Goal: Task Accomplishment & Management: Manage account settings

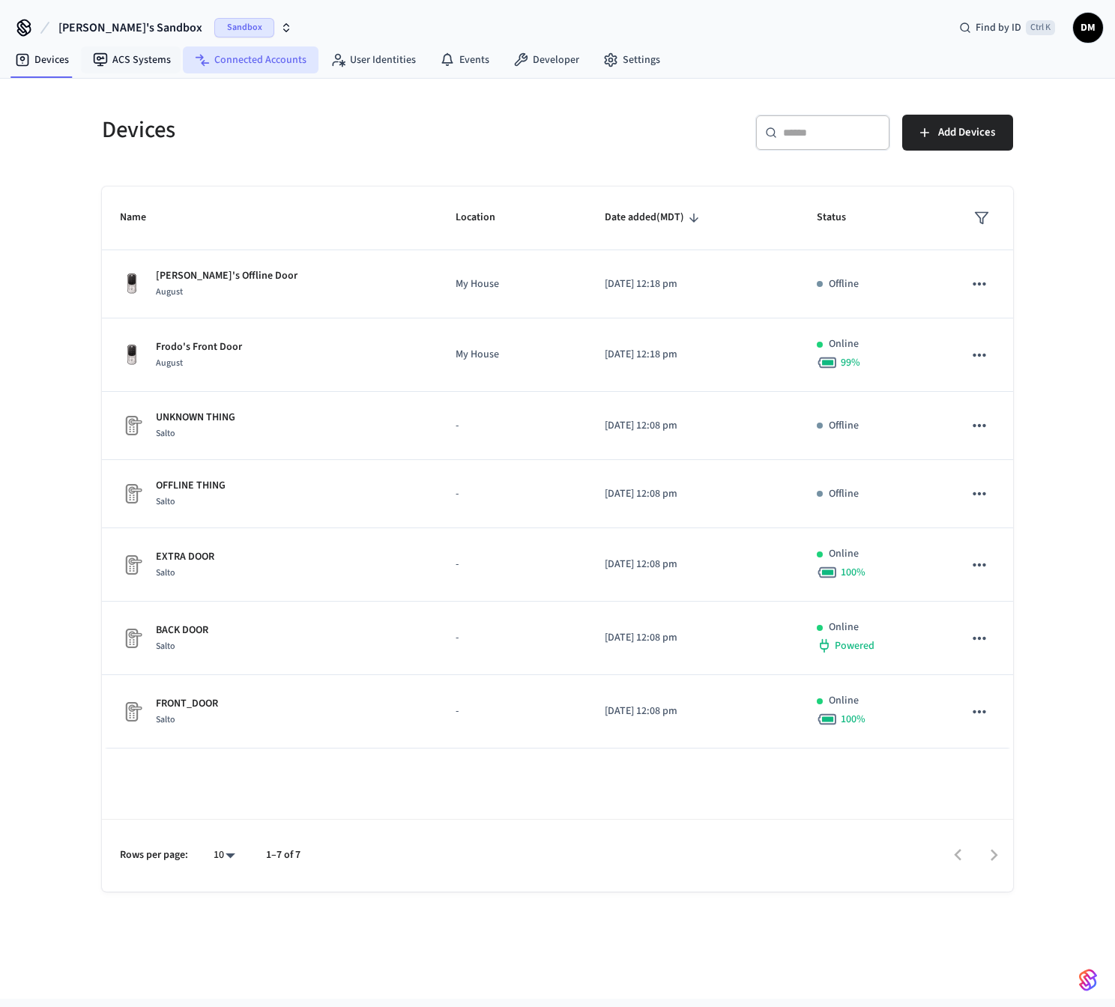
click at [205, 61] on icon at bounding box center [202, 59] width 15 height 15
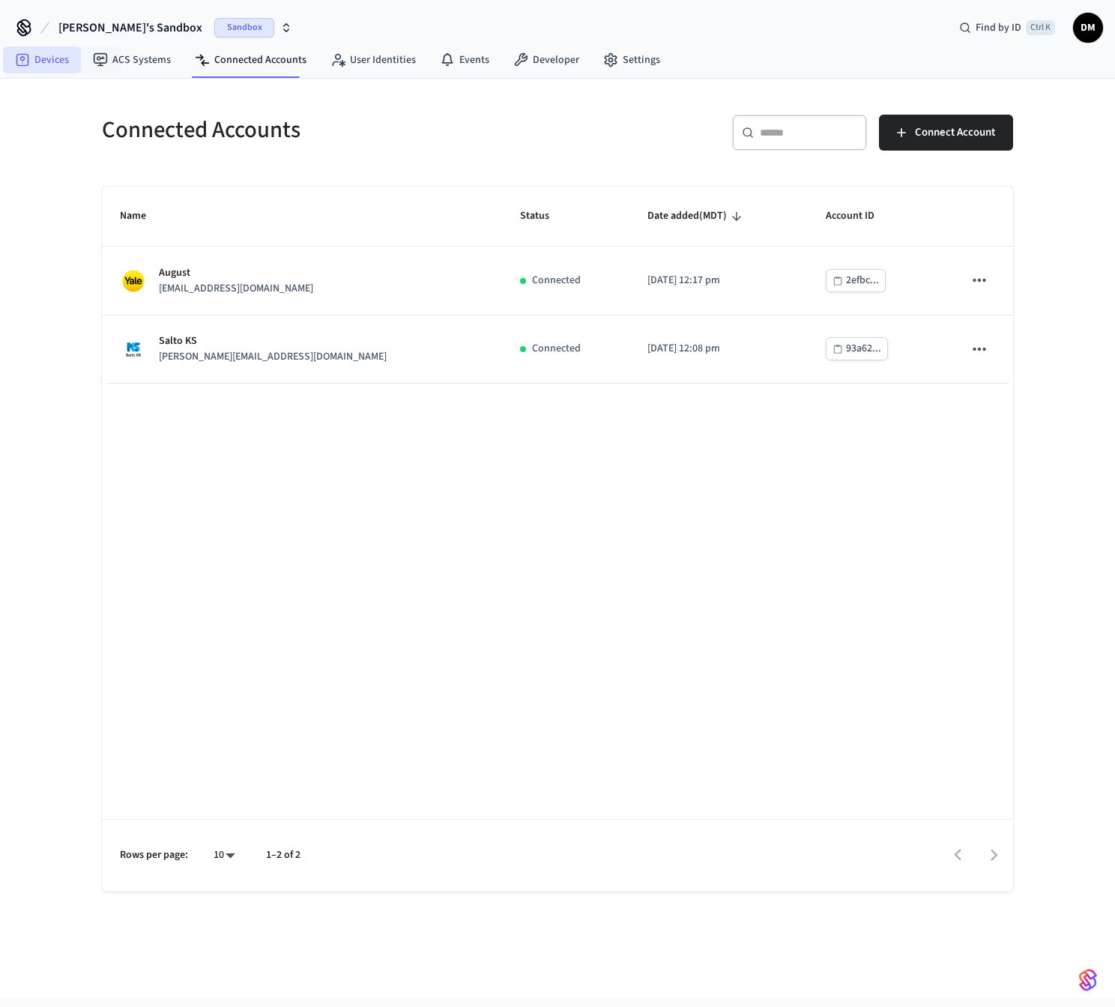
click at [38, 58] on link "Devices" at bounding box center [42, 59] width 78 height 27
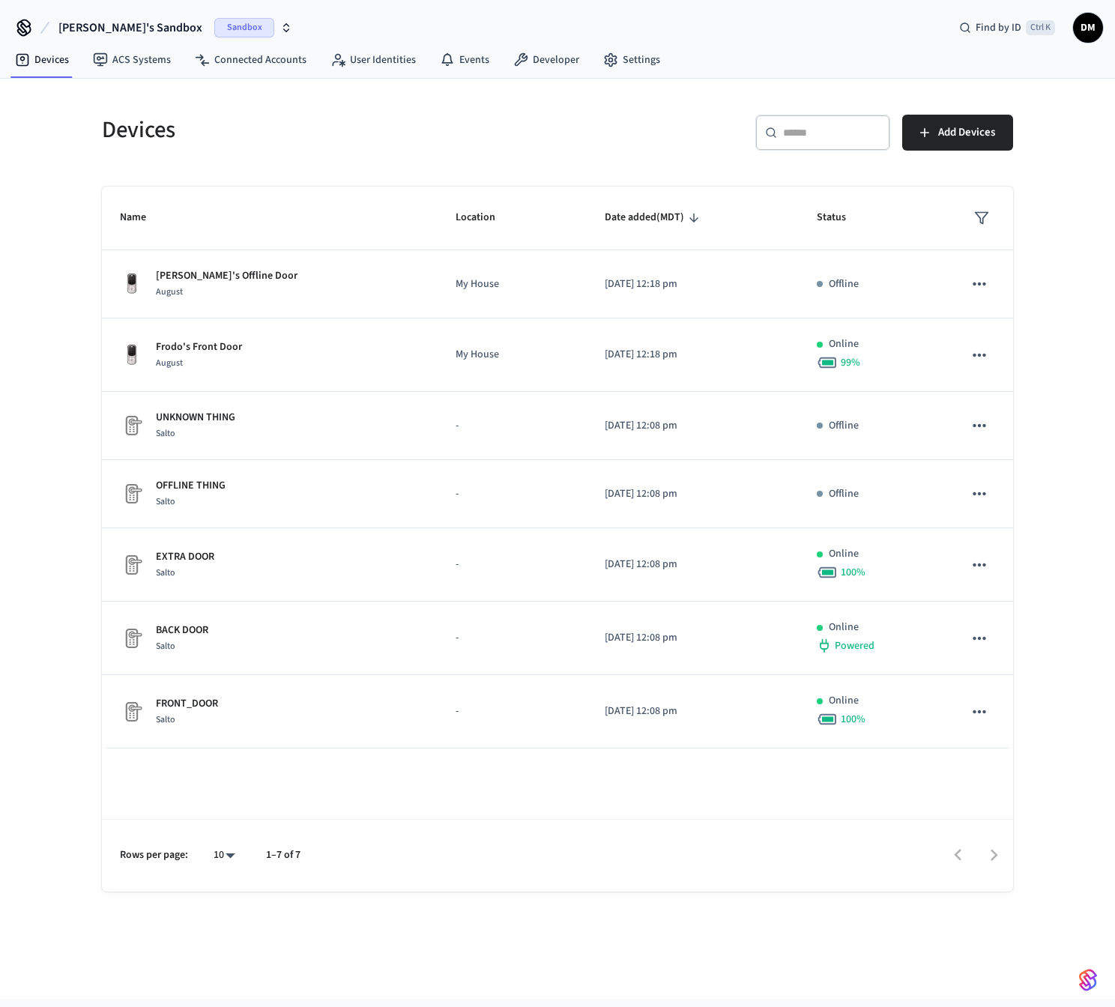
click at [257, 127] on h5 "Devices" at bounding box center [325, 130] width 446 height 31
click at [240, 112] on div "Devices" at bounding box center [316, 130] width 464 height 66
click at [357, 150] on div "Devices" at bounding box center [316, 130] width 464 height 66
drag, startPoint x: 399, startPoint y: 129, endPoint x: 380, endPoint y: 136, distance: 20.9
click at [399, 125] on h5 "Devices" at bounding box center [325, 130] width 446 height 31
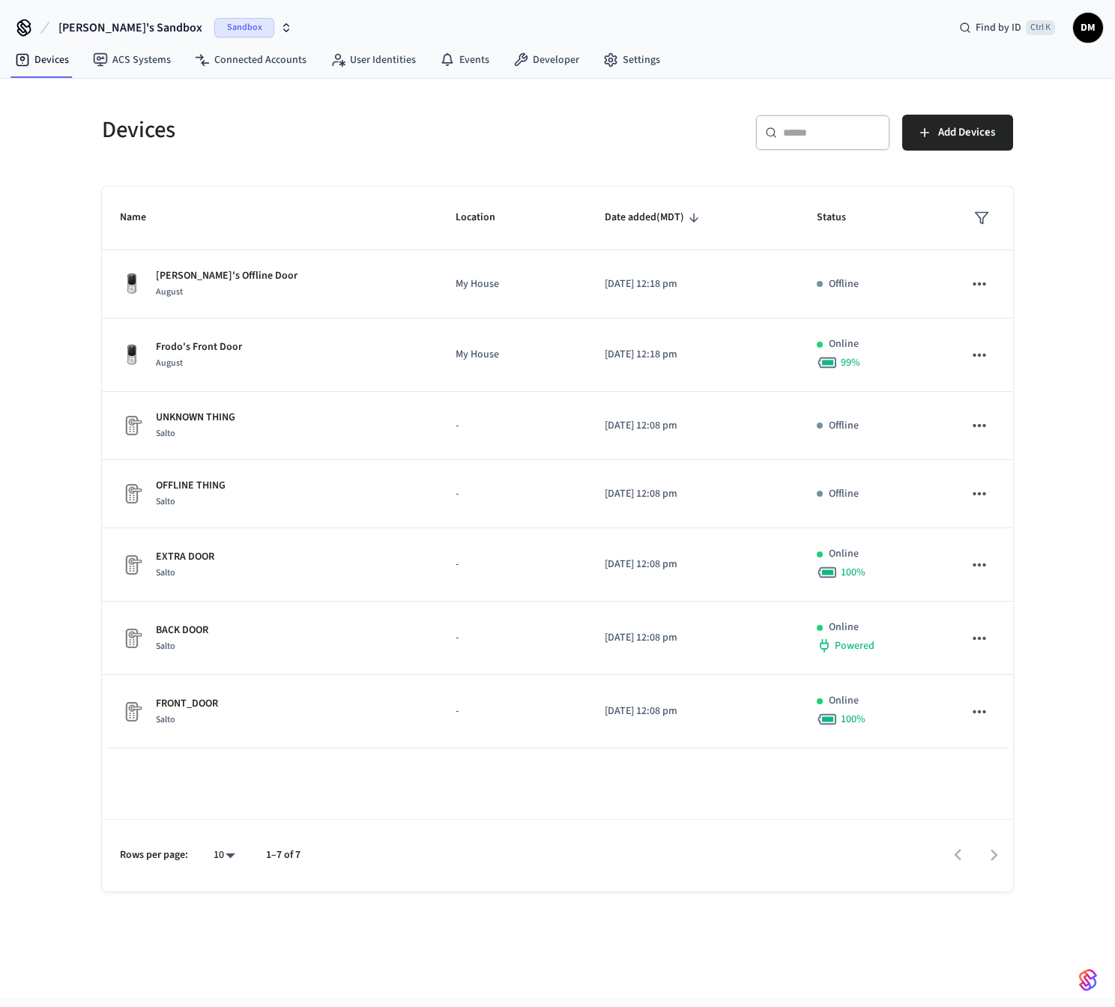
click at [269, 150] on div "Devices" at bounding box center [316, 130] width 464 height 66
click at [280, 23] on icon "button" at bounding box center [286, 28] width 12 height 12
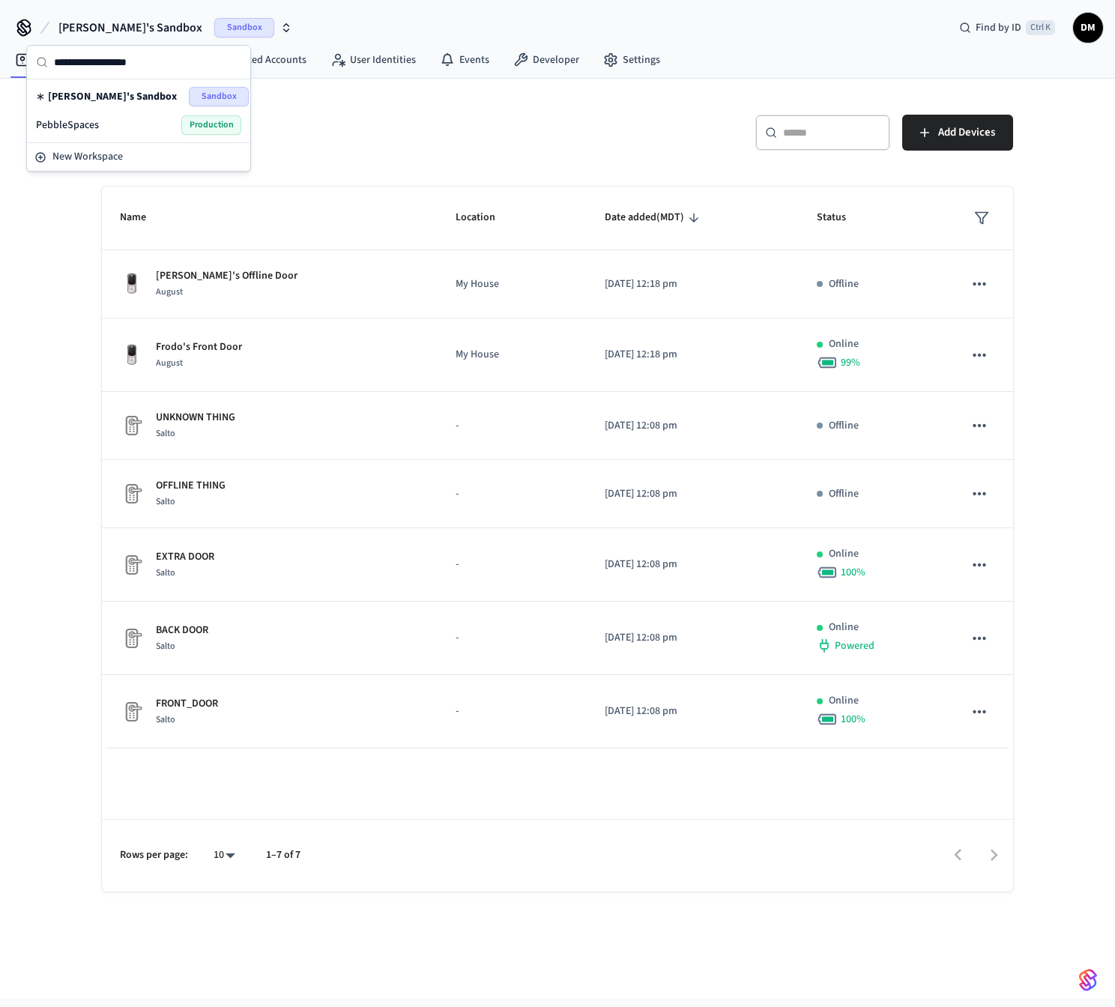
click at [98, 122] on div "PebbleSpaces Production" at bounding box center [138, 124] width 205 height 19
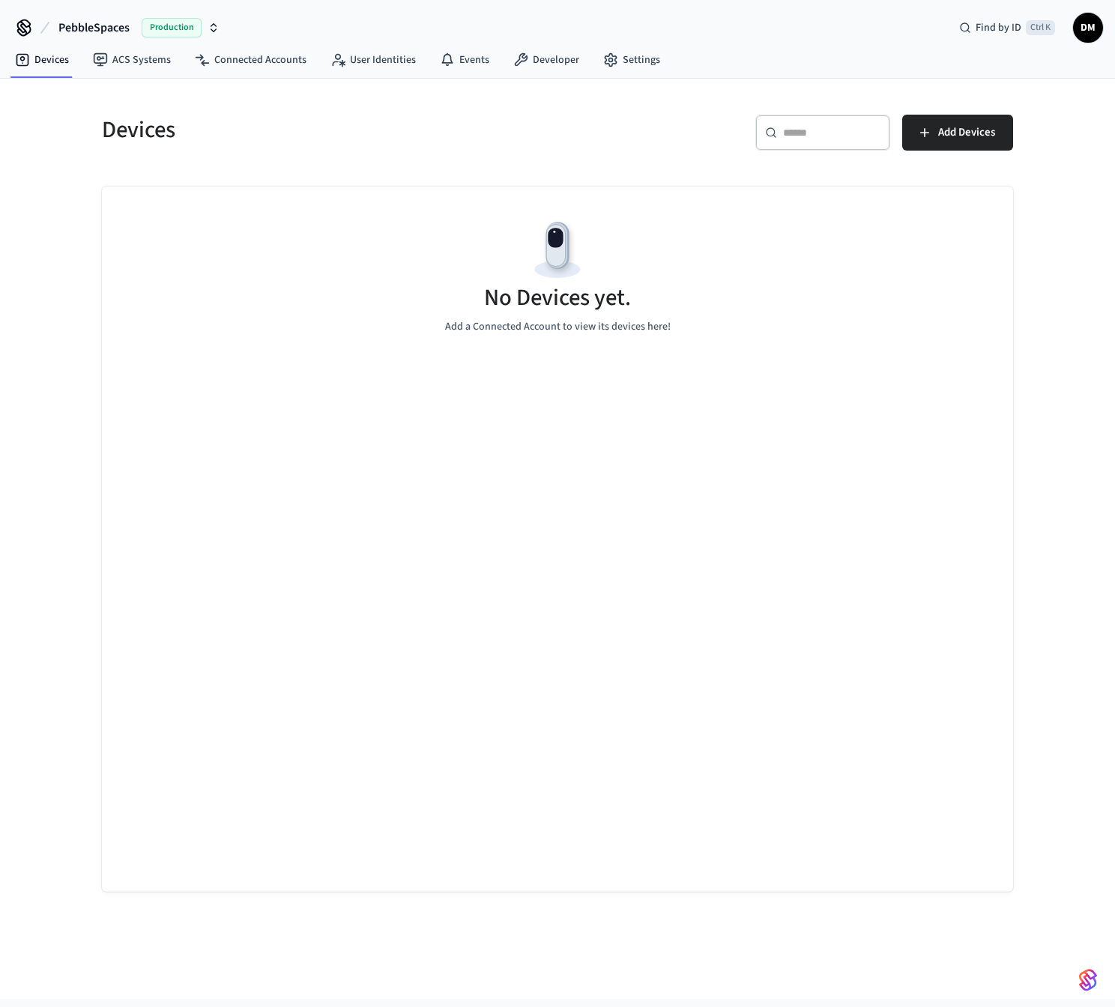
click at [223, 140] on h5 "Devices" at bounding box center [325, 130] width 446 height 31
drag, startPoint x: 691, startPoint y: 561, endPoint x: 685, endPoint y: 573, distance: 13.4
click at [685, 573] on div "No Devices yet. Add a Connected Account to view its devices here!" at bounding box center [557, 539] width 911 height 705
drag, startPoint x: 613, startPoint y: 462, endPoint x: 609, endPoint y: 470, distance: 9.4
click at [609, 470] on div "No Devices yet. Add a Connected Account to view its devices here!" at bounding box center [557, 539] width 911 height 705
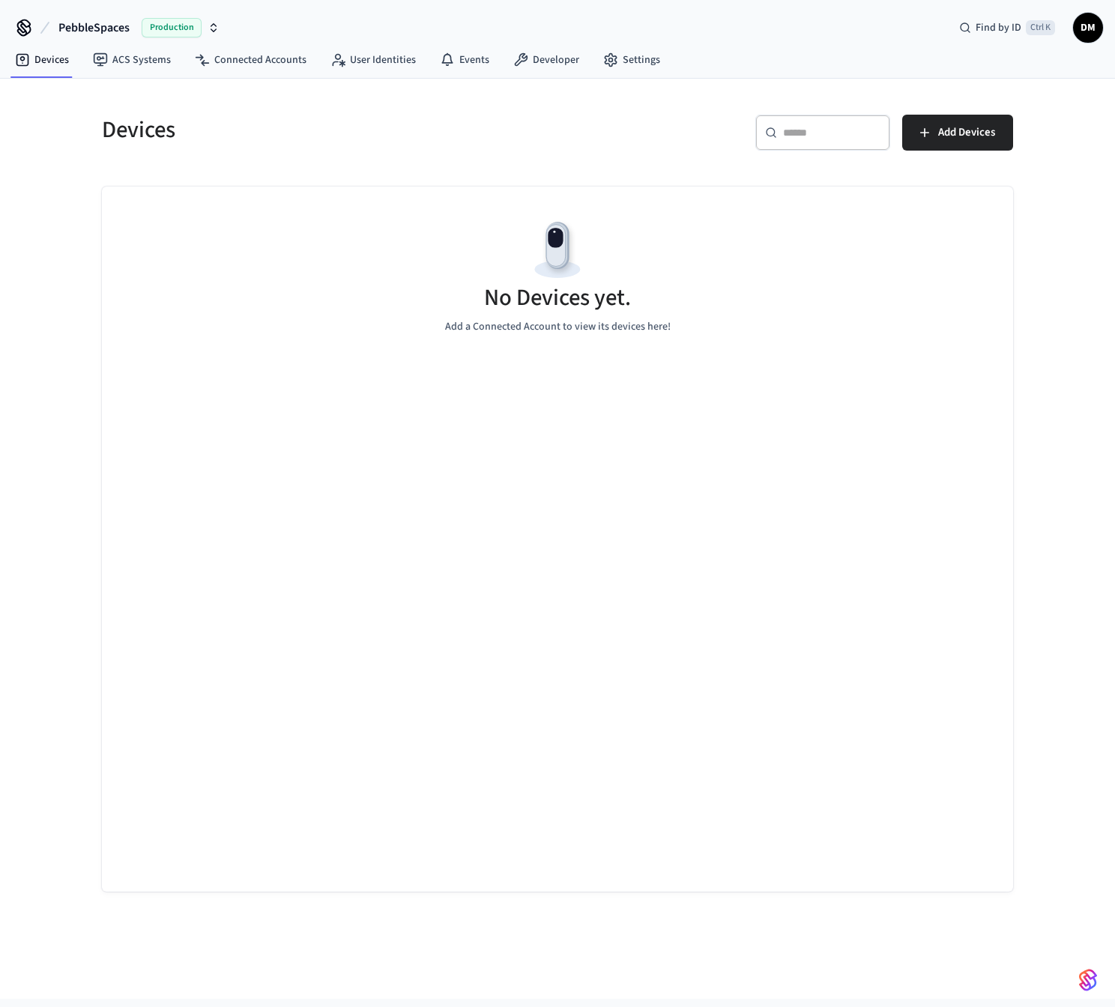
click at [406, 156] on div "Devices" at bounding box center [316, 130] width 464 height 66
click at [422, 187] on div "No Devices yet. Add a Connected Account to view its devices here!" at bounding box center [557, 276] width 911 height 178
click at [456, 324] on p "Add a Connected Account to view its devices here!" at bounding box center [557, 327] width 225 height 16
click at [589, 339] on div "No Devices yet. Add a Connected Account to view its devices here!" at bounding box center [557, 276] width 911 height 178
drag, startPoint x: 463, startPoint y: 312, endPoint x: 652, endPoint y: 354, distance: 194.1
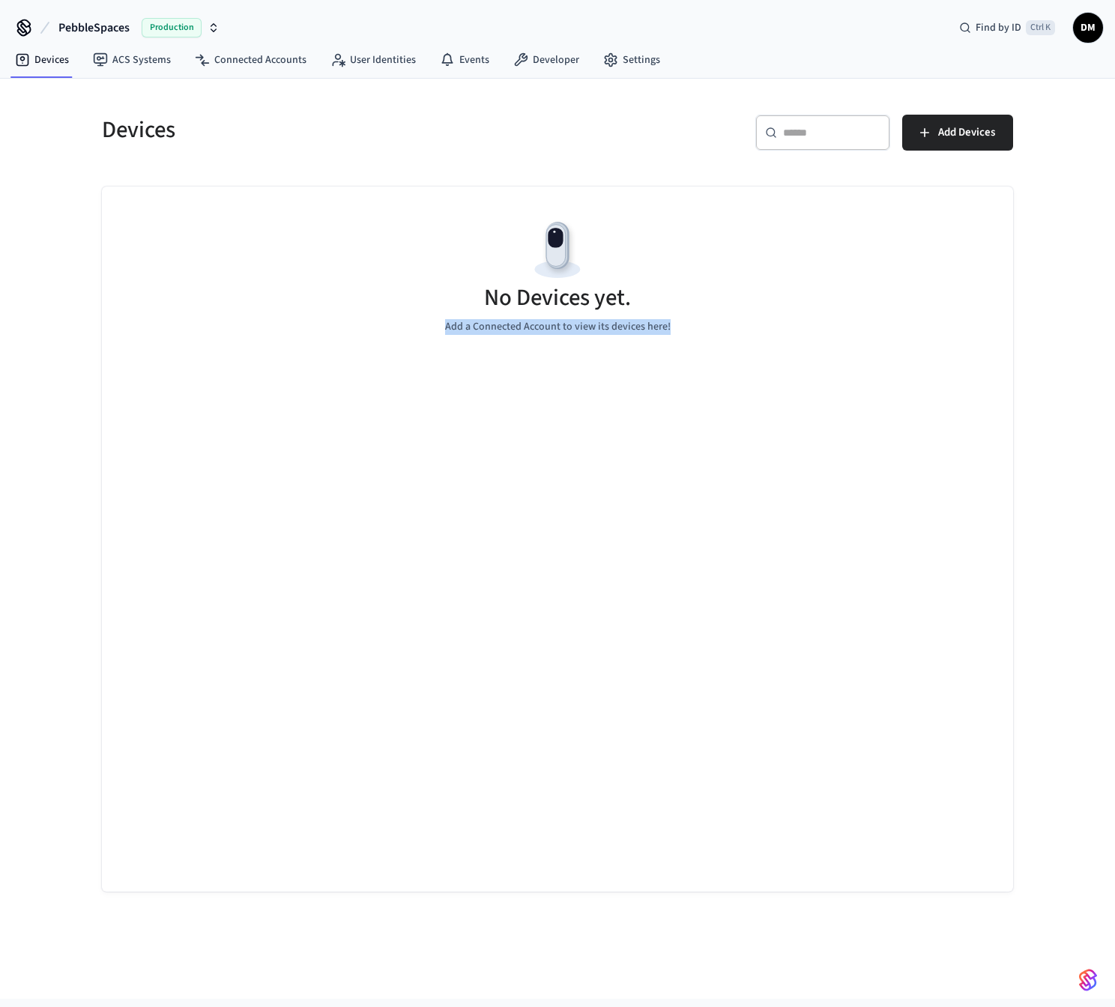
click at [610, 364] on div "No Devices yet. Add a Connected Account to view its devices here!" at bounding box center [557, 276] width 911 height 178
click at [675, 341] on div "No Devices yet. Add a Connected Account to view its devices here!" at bounding box center [557, 276] width 911 height 178
drag, startPoint x: 706, startPoint y: 330, endPoint x: 446, endPoint y: 284, distance: 263.9
click at [446, 283] on div "No Devices yet. Add a Connected Account to view its devices here!" at bounding box center [557, 276] width 911 height 178
click at [464, 300] on div "No Devices yet. Add a Connected Account to view its devices here!" at bounding box center [557, 276] width 911 height 178
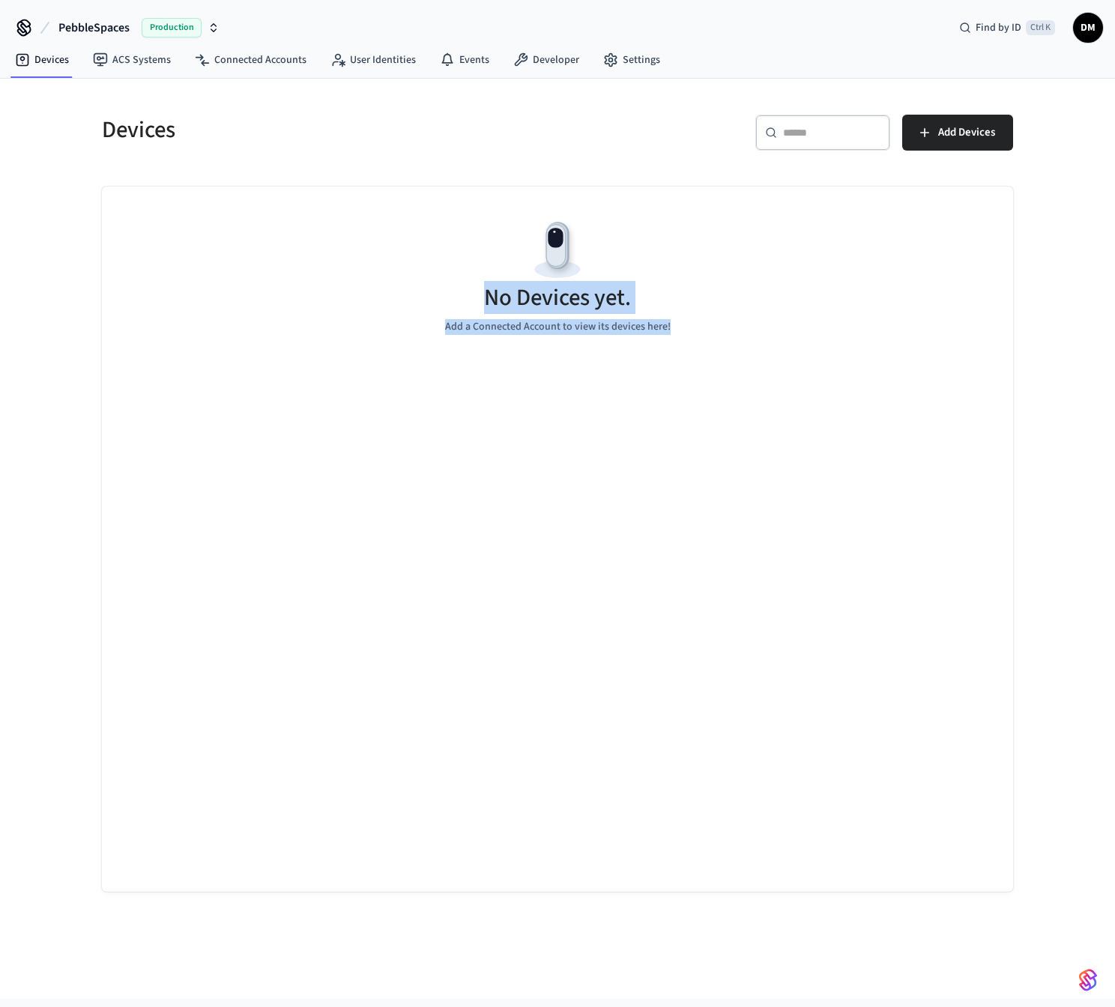
drag, startPoint x: 485, startPoint y: 306, endPoint x: 701, endPoint y: 345, distance: 219.9
click at [664, 347] on div "No Devices yet. Add a Connected Account to view its devices here!" at bounding box center [557, 276] width 911 height 178
click at [725, 338] on div "No Devices yet. Add a Connected Account to view its devices here!" at bounding box center [557, 276] width 911 height 178
click at [300, 292] on div "No Devices yet. Add a Connected Account to view its devices here!" at bounding box center [557, 276] width 911 height 178
click at [339, 143] on h5 "Devices" at bounding box center [325, 130] width 446 height 31
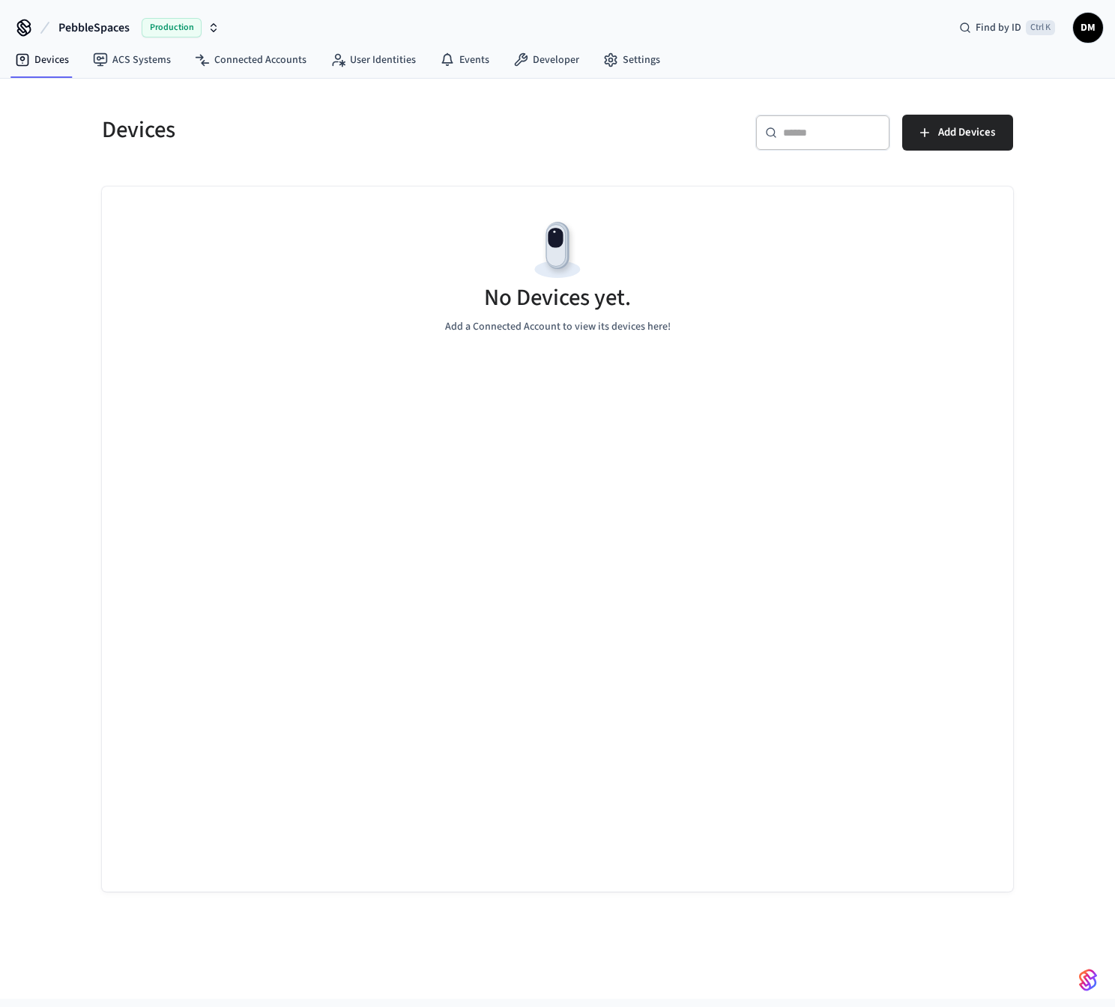
click at [213, 31] on icon "button" at bounding box center [213, 30] width 5 height 2
click at [255, 154] on div "Devices" at bounding box center [316, 130] width 464 height 66
click at [251, 163] on div "Devices ​ ​ Add Devices No Devices yet. Add a Connected Account to view its dev…" at bounding box center [557, 494] width 935 height 795
drag, startPoint x: 467, startPoint y: 297, endPoint x: 637, endPoint y: 264, distance: 173.9
click at [639, 252] on div "No Devices yet. Add a Connected Account to view its devices here!" at bounding box center [557, 276] width 911 height 178
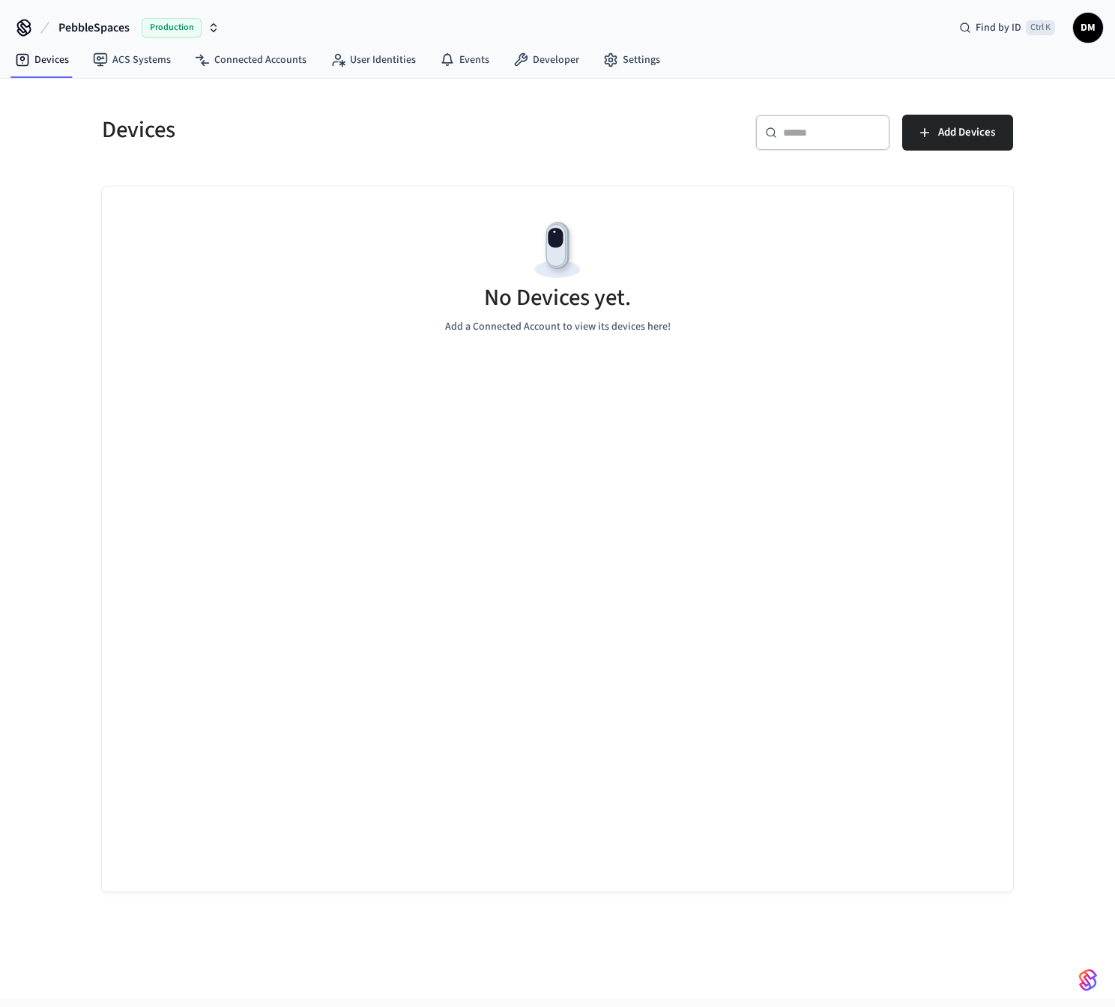
click at [627, 291] on h5 "No Devices yet." at bounding box center [557, 297] width 147 height 31
drag, startPoint x: 486, startPoint y: 305, endPoint x: 679, endPoint y: 326, distance: 194.4
click at [679, 326] on div "No Devices yet. Add a Connected Account to view its devices here!" at bounding box center [557, 276] width 911 height 178
click at [679, 325] on div "No Devices yet. Add a Connected Account to view its devices here!" at bounding box center [557, 276] width 911 height 178
click at [657, 345] on div "No Devices yet. Add a Connected Account to view its devices here!" at bounding box center [557, 276] width 911 height 178
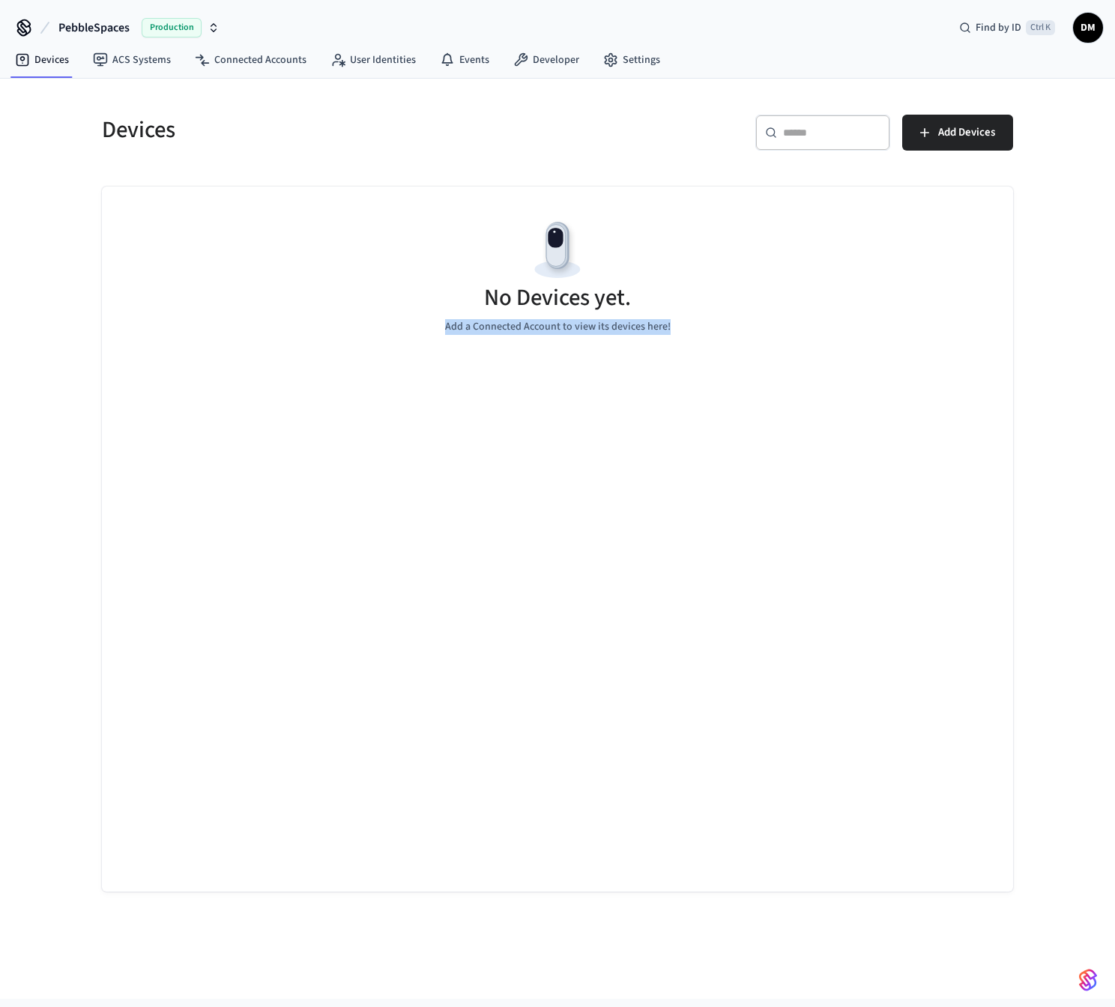
drag, startPoint x: 448, startPoint y: 299, endPoint x: 751, endPoint y: 369, distance: 311.3
click at [751, 369] on div "No Devices yet. Add a Connected Account to view its devices here!" at bounding box center [557, 539] width 911 height 705
drag, startPoint x: 718, startPoint y: 318, endPoint x: 571, endPoint y: 300, distance: 148.6
click at [718, 318] on div "No Devices yet. Add a Connected Account to view its devices here!" at bounding box center [557, 276] width 911 height 178
click at [361, 254] on div "No Devices yet. Add a Connected Account to view its devices here!" at bounding box center [557, 276] width 911 height 178
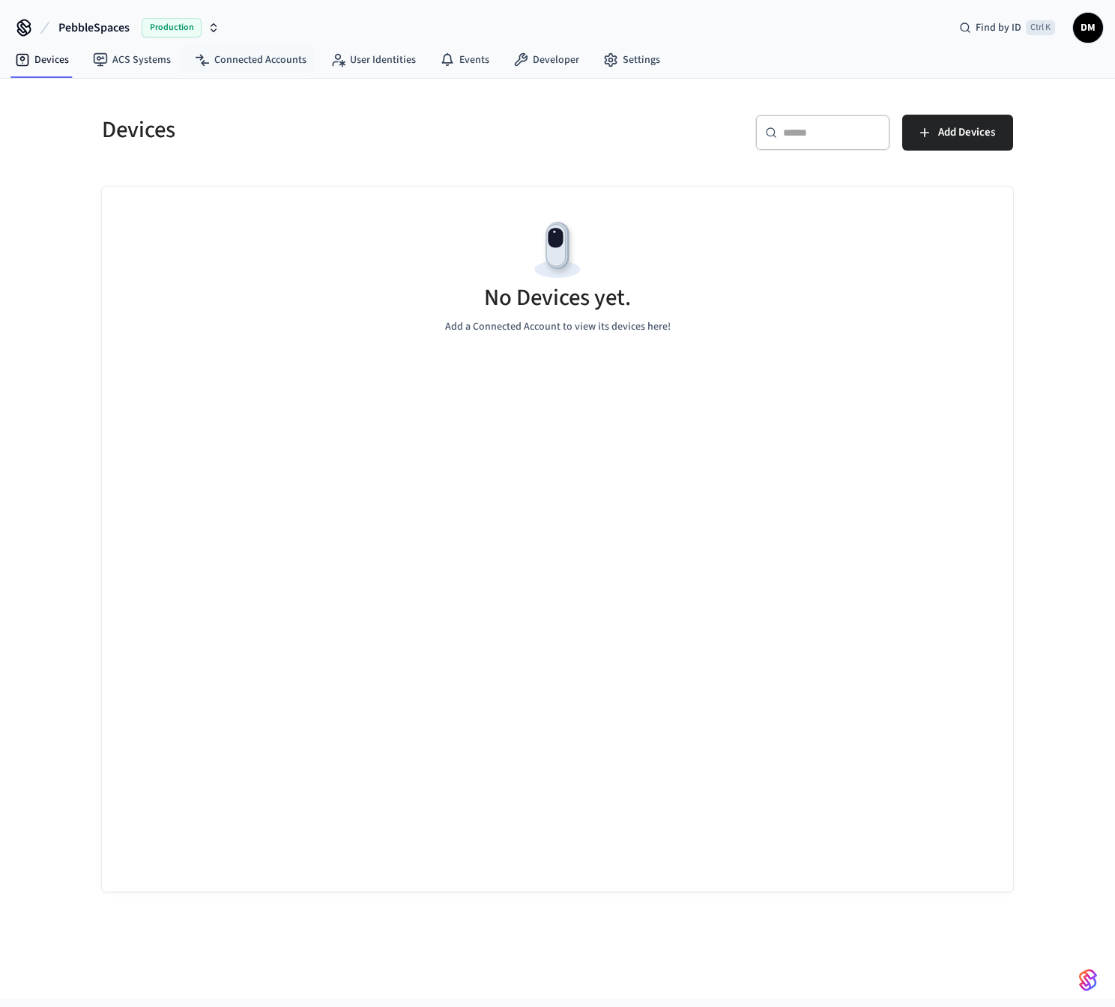
click at [321, 139] on h5 "Devices" at bounding box center [325, 130] width 446 height 31
click at [337, 132] on h5 "Devices" at bounding box center [325, 130] width 446 height 31
click at [645, 297] on div "No Devices yet. Add a Connected Account to view its devices here!" at bounding box center [557, 276] width 911 height 178
click at [626, 299] on h5 "No Devices yet." at bounding box center [557, 297] width 147 height 31
click at [458, 190] on div "No Devices yet. Add a Connected Account to view its devices here!" at bounding box center [557, 276] width 911 height 178
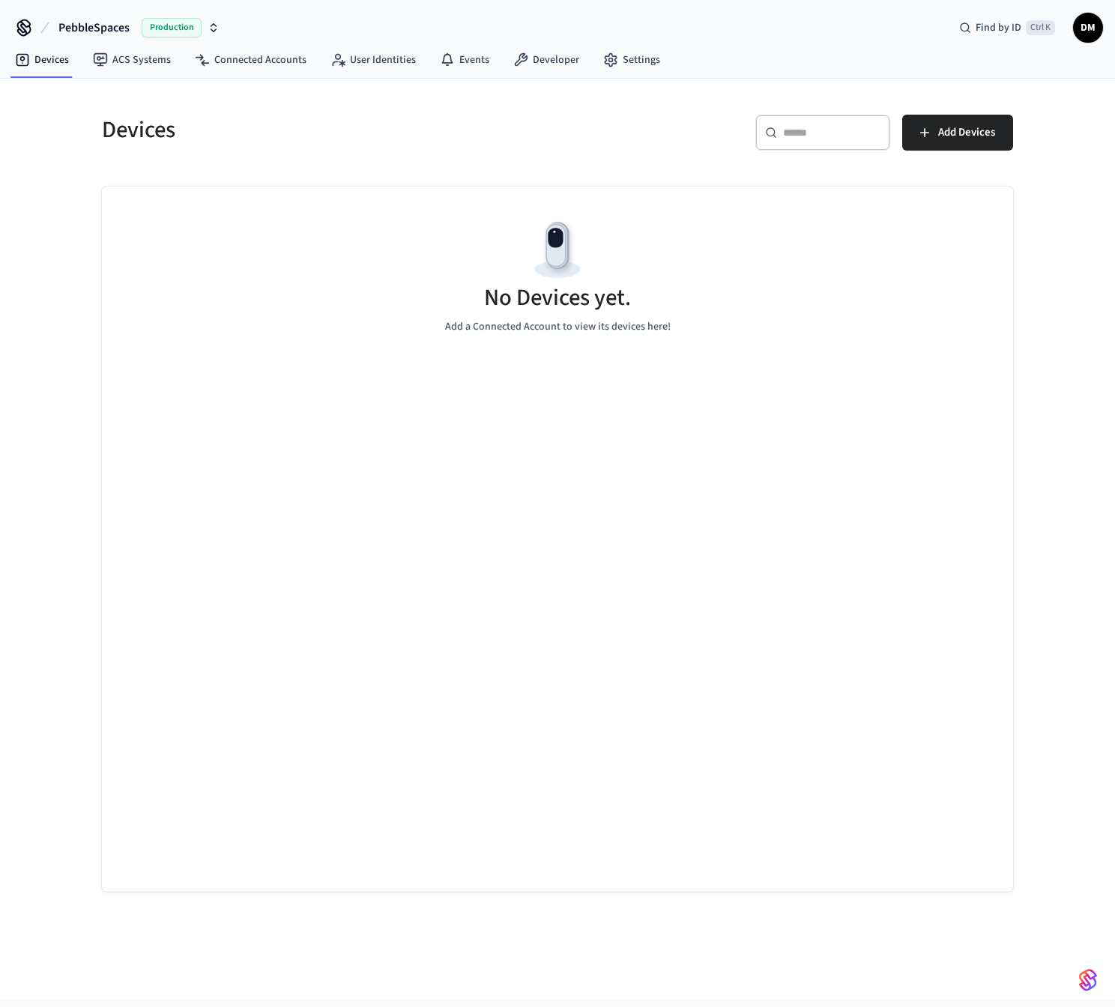
click at [628, 339] on div "No Devices yet. Add a Connected Account to view its devices here!" at bounding box center [557, 276] width 911 height 178
drag, startPoint x: 676, startPoint y: 309, endPoint x: 417, endPoint y: 258, distance: 264.3
click at [410, 251] on div "No Devices yet. Add a Connected Account to view its devices here!" at bounding box center [557, 276] width 911 height 178
click at [434, 275] on div "No Devices yet. Add a Connected Account to view its devices here!" at bounding box center [557, 276] width 911 height 178
drag, startPoint x: 626, startPoint y: 362, endPoint x: 786, endPoint y: 410, distance: 167.5
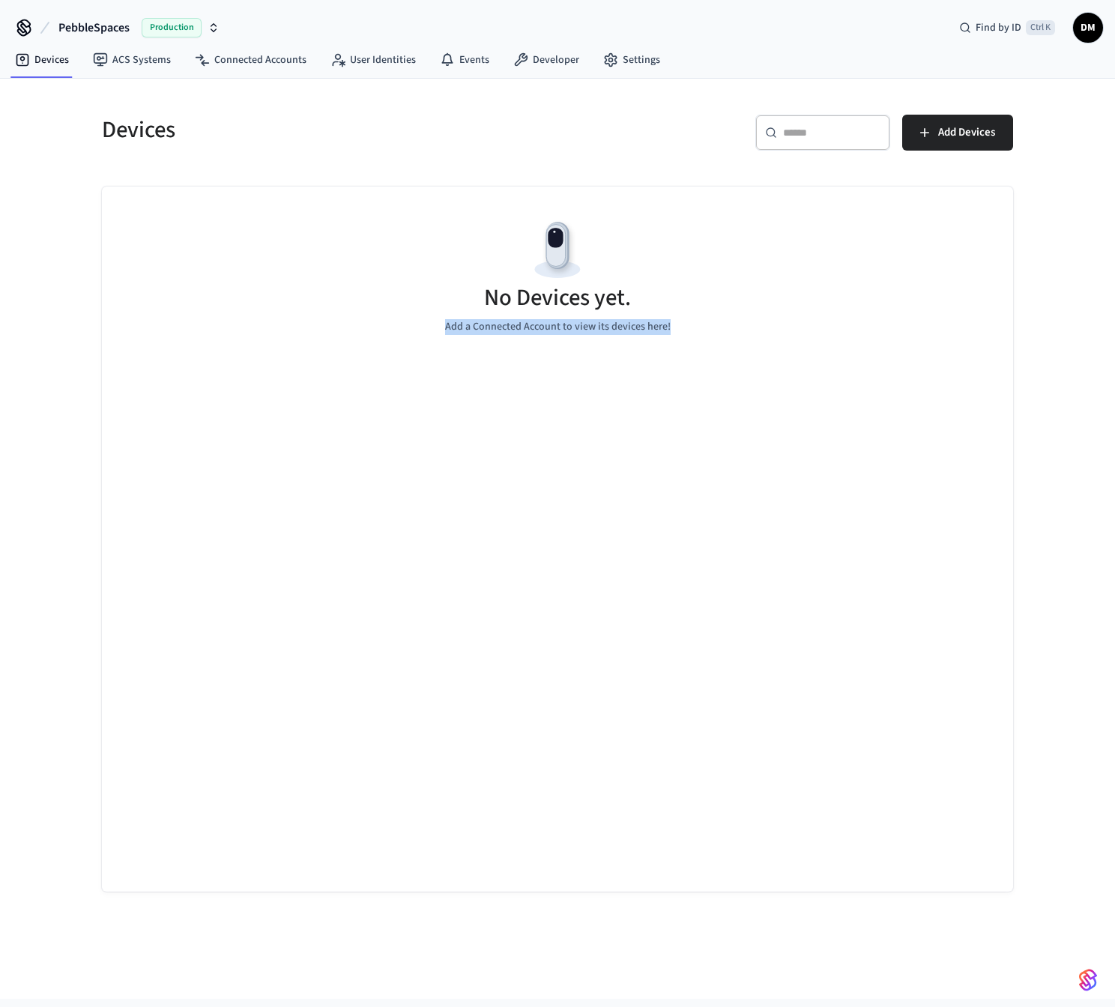
click at [786, 410] on div "No Devices yet. Add a Connected Account to view its devices here!" at bounding box center [557, 539] width 911 height 705
click at [718, 341] on div "No Devices yet. Add a Connected Account to view its devices here!" at bounding box center [557, 276] width 911 height 178
drag, startPoint x: 486, startPoint y: 293, endPoint x: 703, endPoint y: 329, distance: 219.4
click at [703, 329] on div "No Devices yet. Add a Connected Account to view its devices here!" at bounding box center [557, 276] width 911 height 178
click at [703, 330] on div "No Devices yet. Add a Connected Account to view its devices here!" at bounding box center [557, 276] width 911 height 178
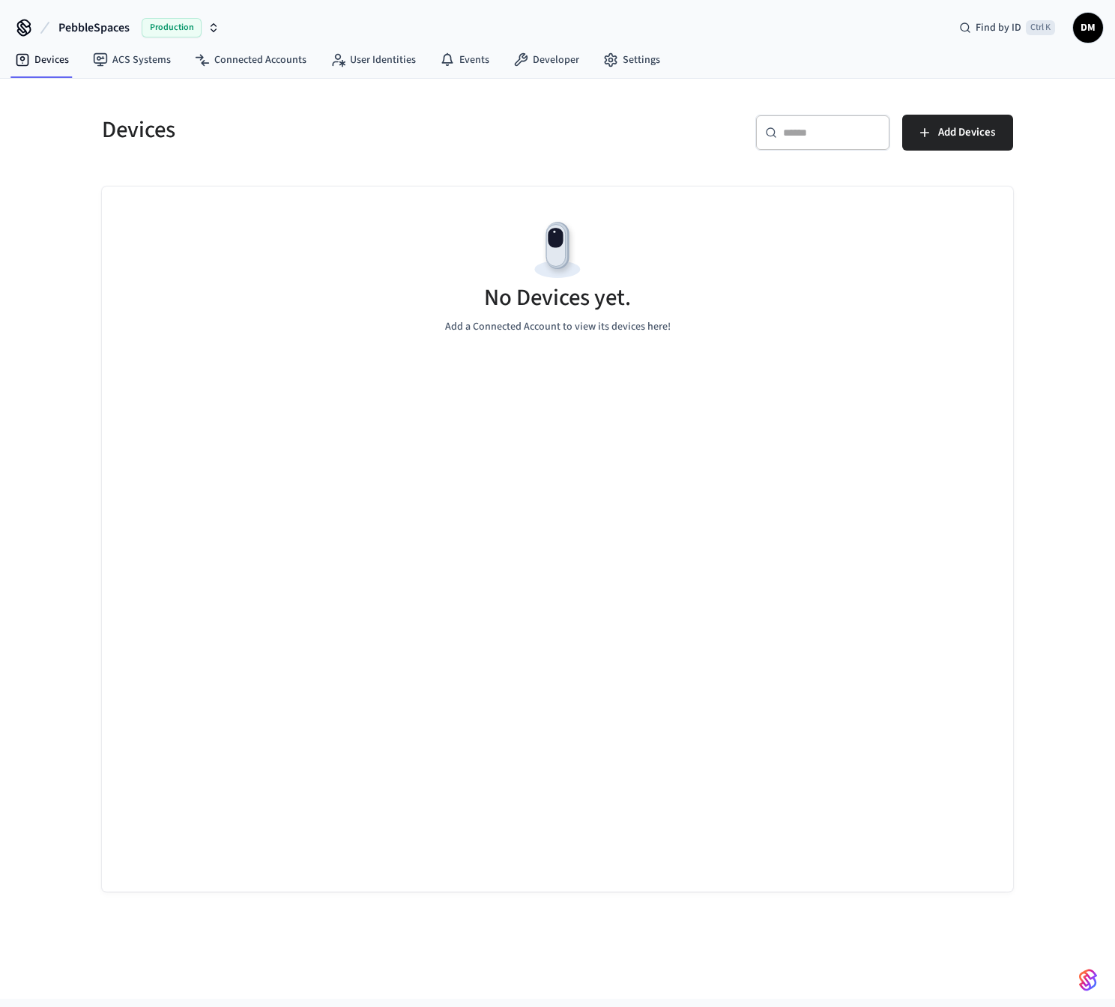
click at [664, 174] on div "Devices ​ ​ Add Devices No Devices yet. Add a Connected Account to view its dev…" at bounding box center [557, 494] width 935 height 795
click at [1025, 213] on div "Devices ​ ​ Add Devices No Devices yet. Add a Connected Account to view its dev…" at bounding box center [557, 485] width 959 height 813
click at [1015, 480] on div "Devices ​ ​ Add Devices No Devices yet. Add a Connected Account to view its dev…" at bounding box center [557, 494] width 935 height 795
click at [1024, 203] on div "Devices ​ ​ Add Devices No Devices yet. Add a Connected Account to view its dev…" at bounding box center [557, 494] width 935 height 795
click at [446, 130] on h5 "Devices" at bounding box center [325, 130] width 446 height 31
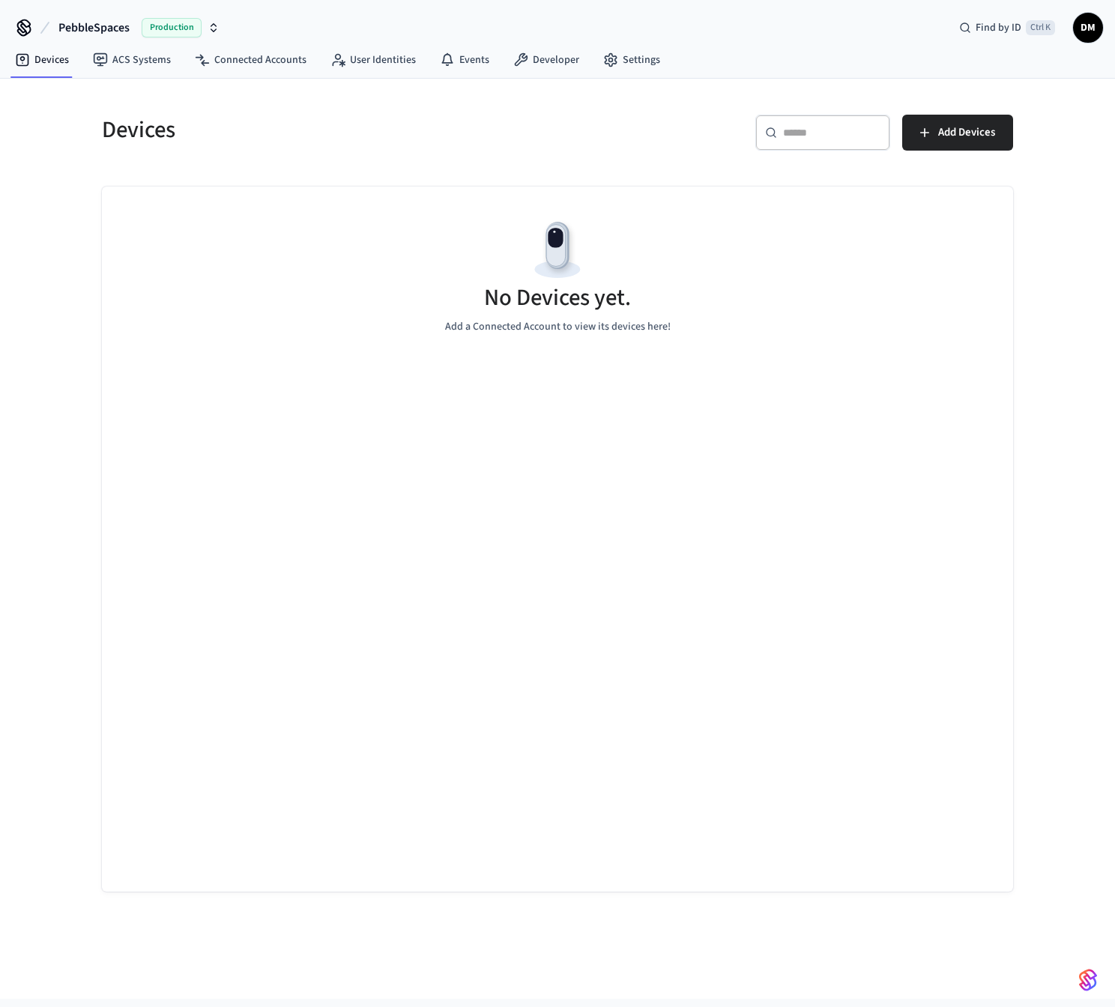
click at [952, 352] on div "No Devices yet. Add a Connected Account to view its devices here!" at bounding box center [557, 276] width 911 height 178
drag, startPoint x: 497, startPoint y: 158, endPoint x: 401, endPoint y: 167, distance: 96.3
click at [497, 157] on div "Devices" at bounding box center [316, 130] width 464 height 66
drag, startPoint x: 112, startPoint y: 124, endPoint x: 560, endPoint y: 205, distance: 454.4
click at [418, 219] on div "Devices ​ ​ Add Devices No Devices yet. Add a Connected Account to view its dev…" at bounding box center [557, 494] width 935 height 795
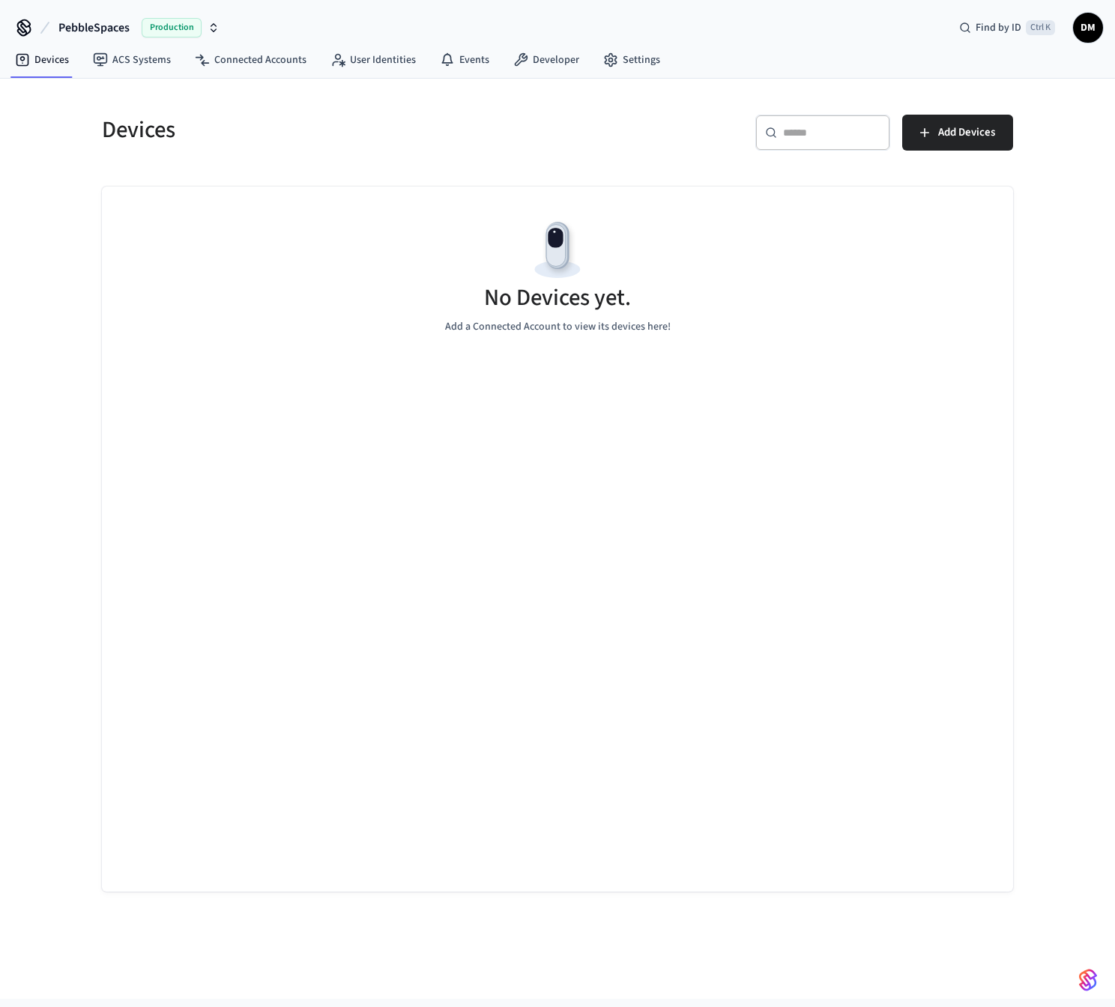
click at [649, 193] on div "No Devices yet. Add a Connected Account to view its devices here!" at bounding box center [557, 276] width 911 height 178
click at [595, 142] on div "​ ​ Add Devices" at bounding box center [789, 139] width 446 height 48
click at [216, 171] on div "Devices ​ ​ Add Devices No Devices yet. Add a Connected Account to view its dev…" at bounding box center [557, 494] width 935 height 795
click at [963, 138] on span "Add Devices" at bounding box center [966, 132] width 57 height 19
click at [74, 184] on div "Devices ​ ​ Add Devices No Devices yet. Add a Connected Account to view its dev…" at bounding box center [557, 539] width 1115 height 920
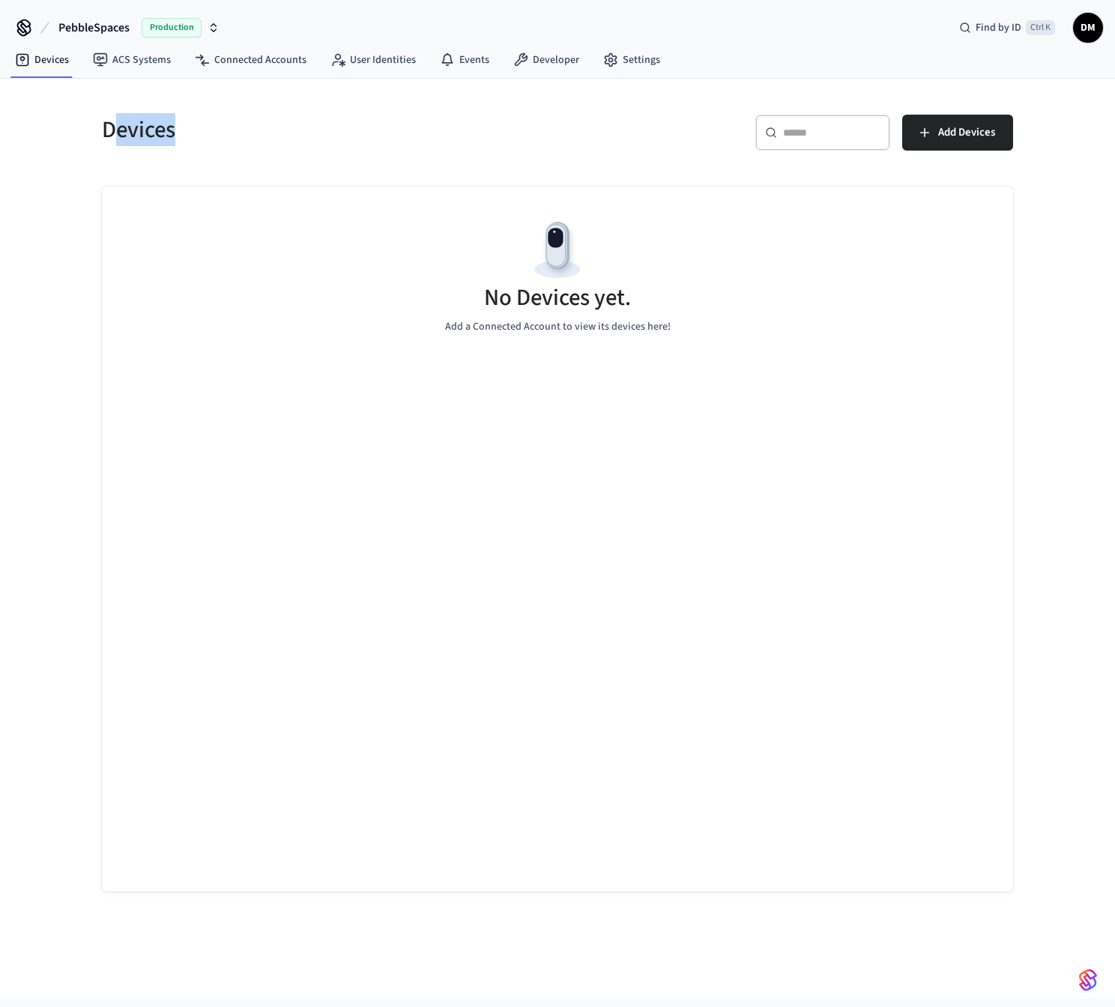
drag, startPoint x: 112, startPoint y: 137, endPoint x: 309, endPoint y: 136, distance: 196.3
click at [309, 136] on h5 "Devices" at bounding box center [325, 130] width 446 height 31
click at [199, 174] on div "Devices ​ ​ Add Devices No Devices yet. Add a Connected Account to view its dev…" at bounding box center [557, 494] width 935 height 795
click at [228, 61] on link "Connected Accounts" at bounding box center [251, 59] width 136 height 27
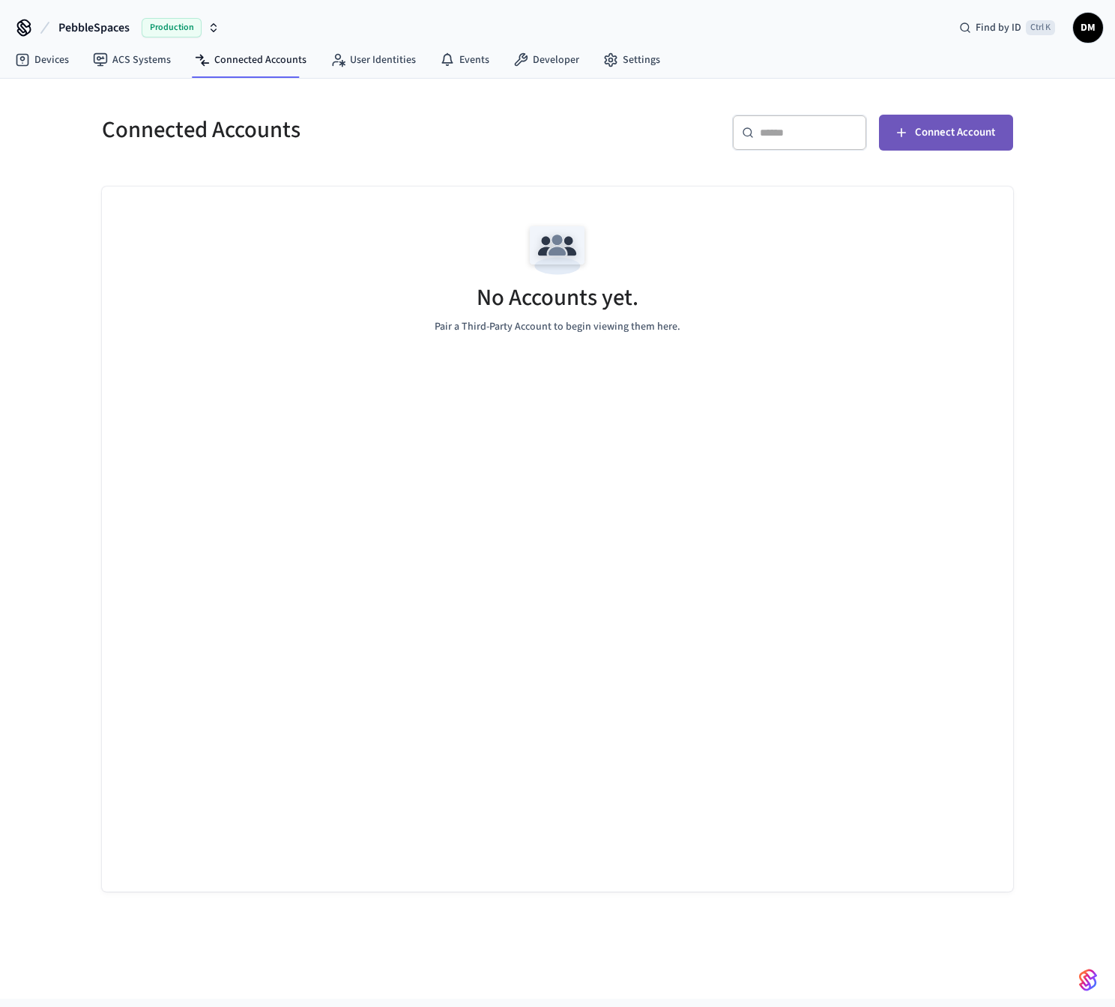
click at [889, 136] on button "Connect Account" at bounding box center [946, 133] width 134 height 36
click at [208, 24] on icon "button" at bounding box center [213, 28] width 12 height 12
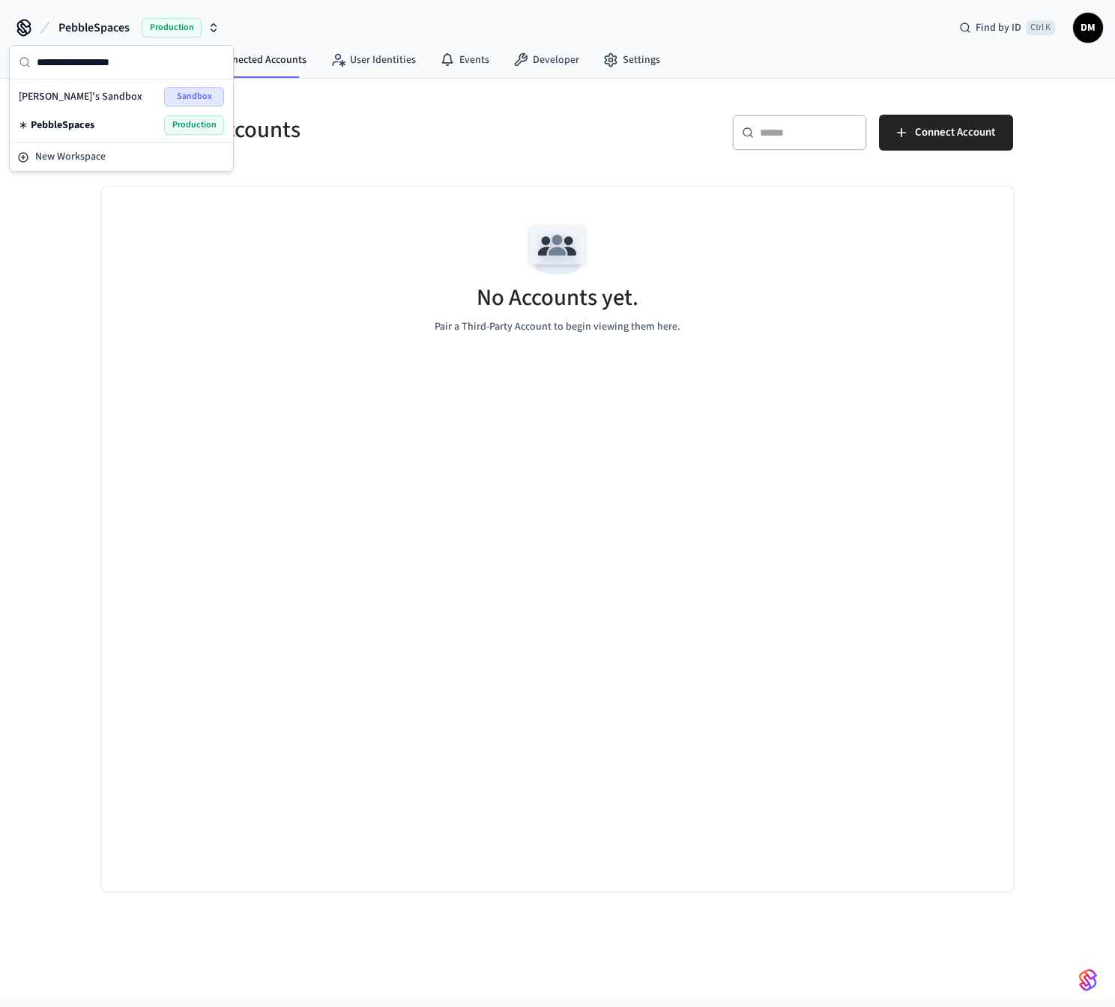
click at [111, 99] on div "[PERSON_NAME]'s Sandbox Sandbox" at bounding box center [121, 96] width 205 height 19
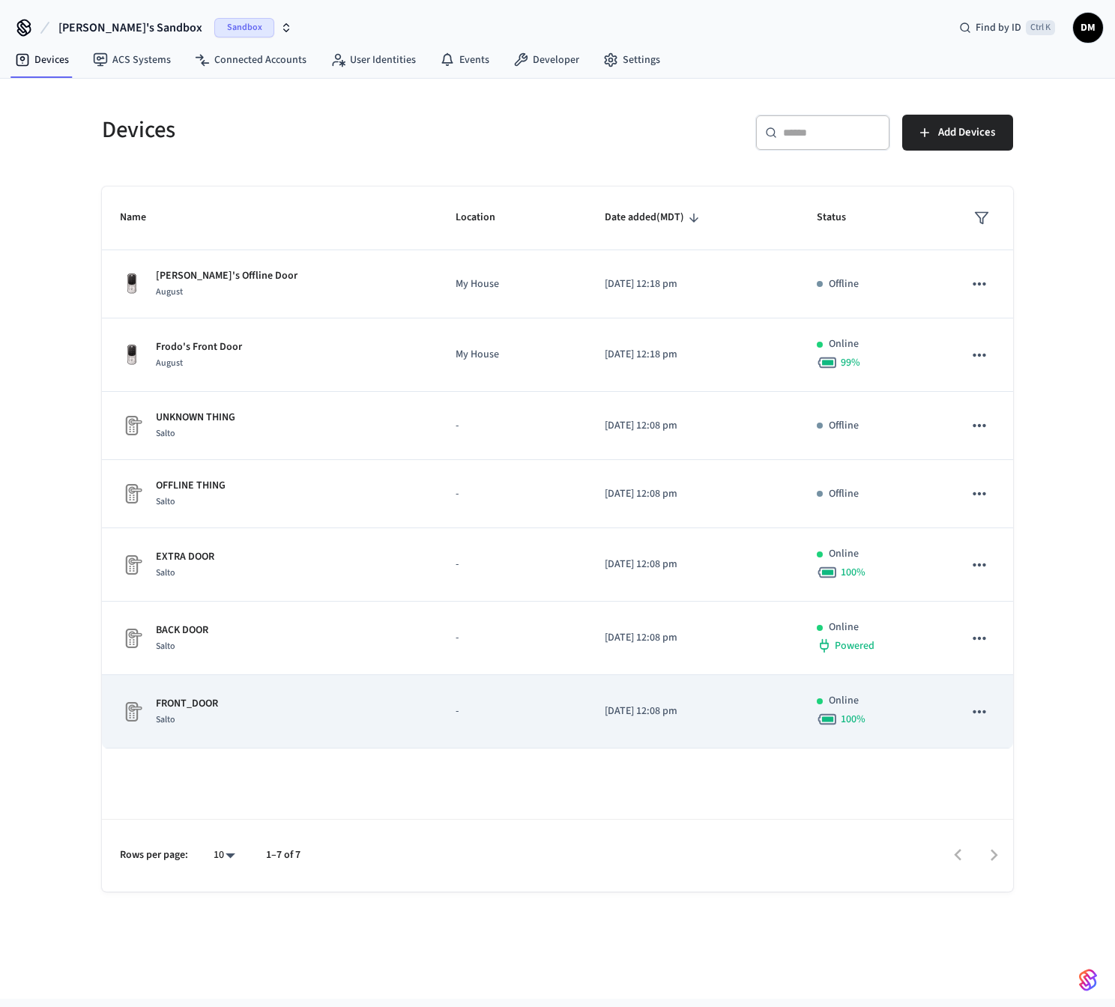
click at [478, 718] on p "-" at bounding box center [511, 711] width 113 height 16
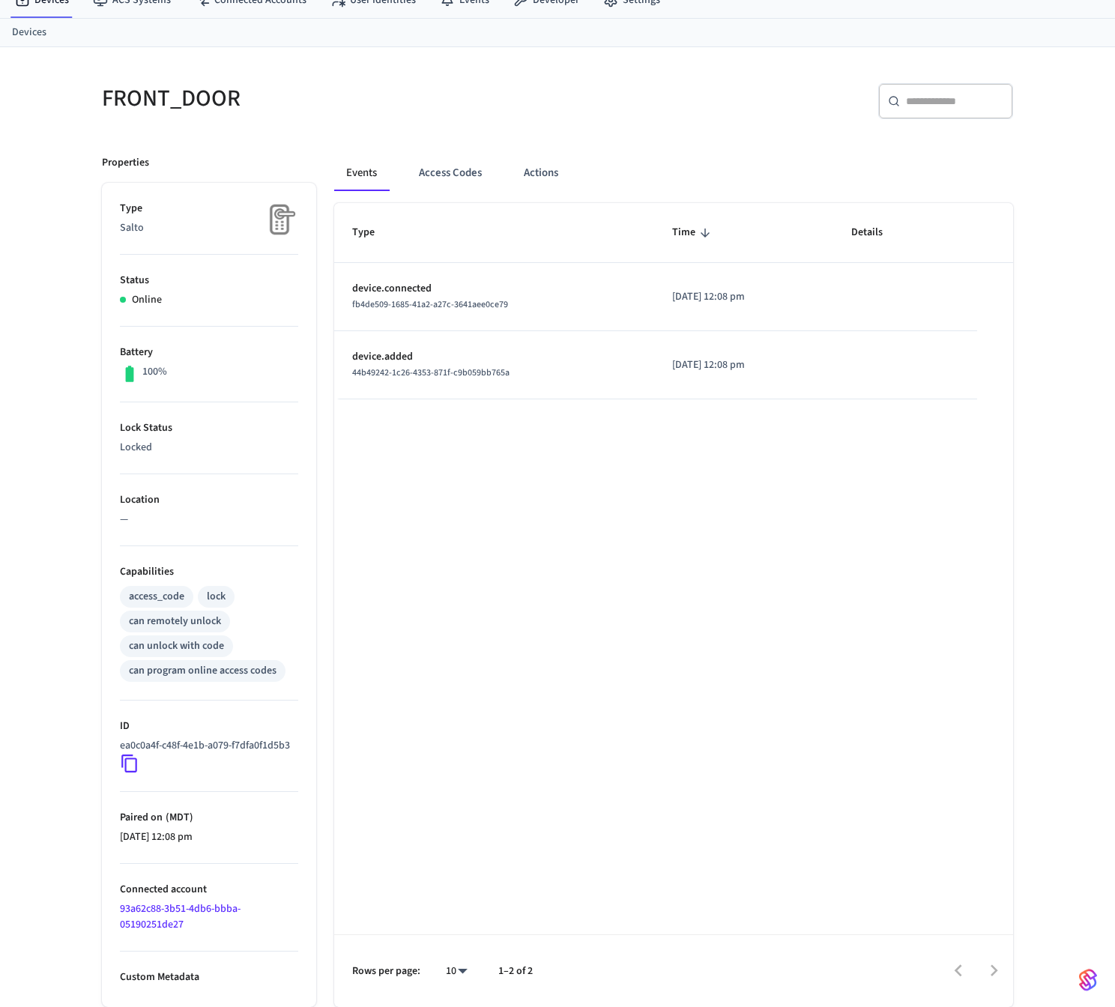
scroll to position [76, 0]
click at [133, 764] on icon at bounding box center [129, 763] width 19 height 19
click at [637, 567] on div "Type Time Details device.connected fb4de509-1685-41a2-a27c-3641aee0ce79 [DATE] …" at bounding box center [673, 605] width 679 height 804
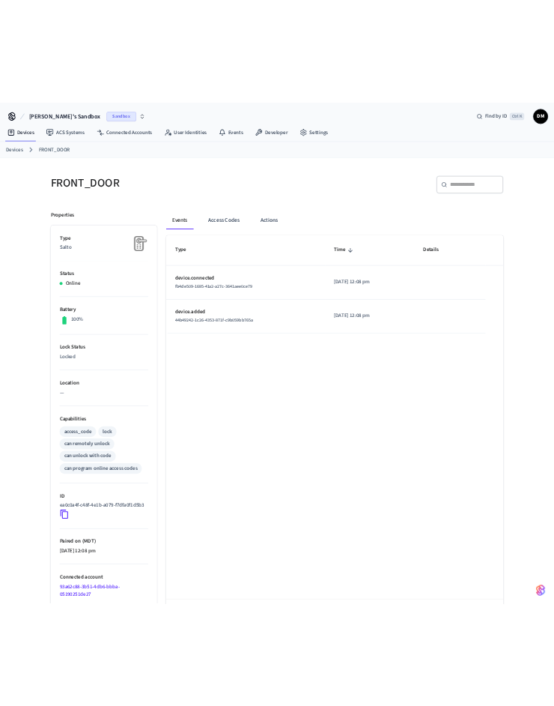
scroll to position [0, 0]
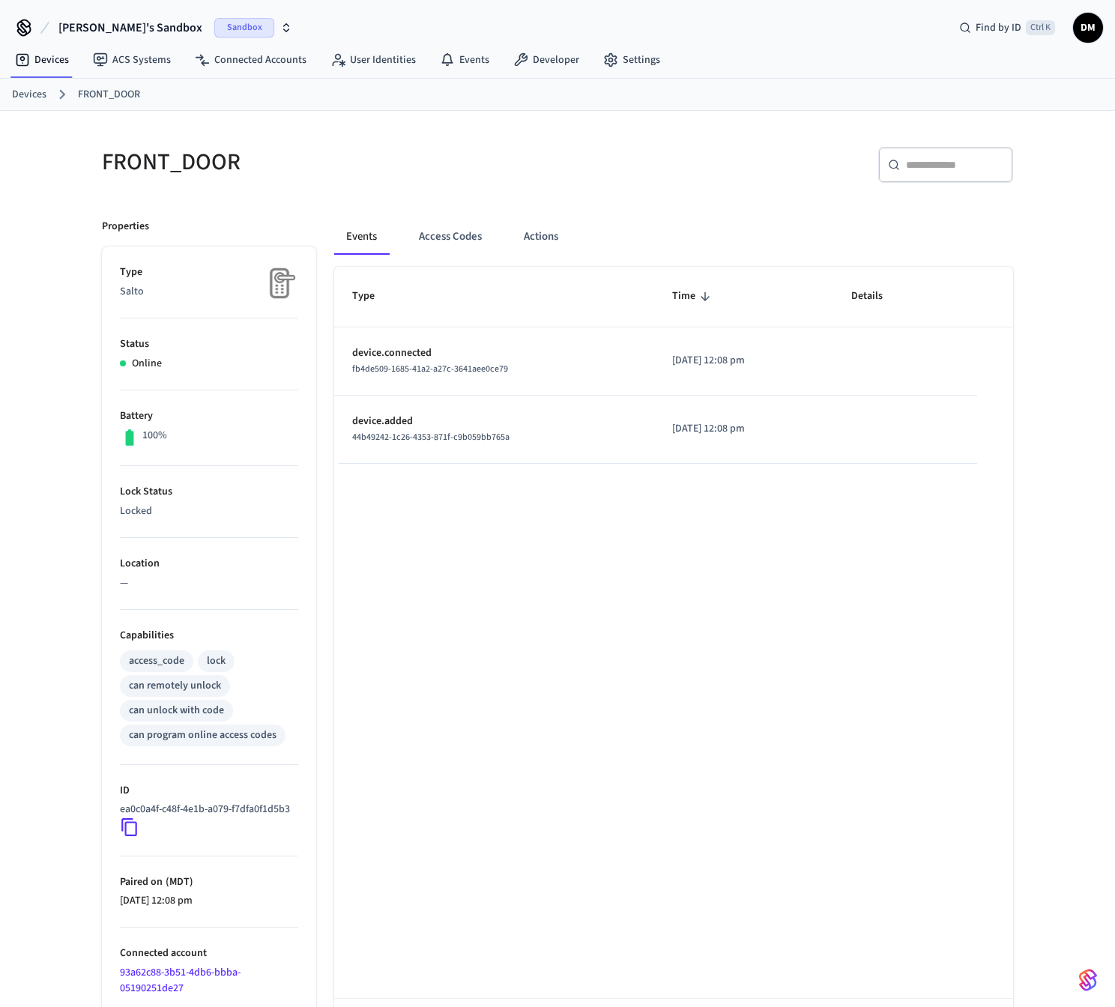
click at [583, 678] on div "Type Time Details device.connected fb4de509-1685-41a2-a27c-3641aee0ce79 [DATE] …" at bounding box center [673, 669] width 679 height 804
drag, startPoint x: 458, startPoint y: 234, endPoint x: 463, endPoint y: 241, distance: 8.5
click at [458, 234] on button "Access Codes" at bounding box center [450, 237] width 87 height 36
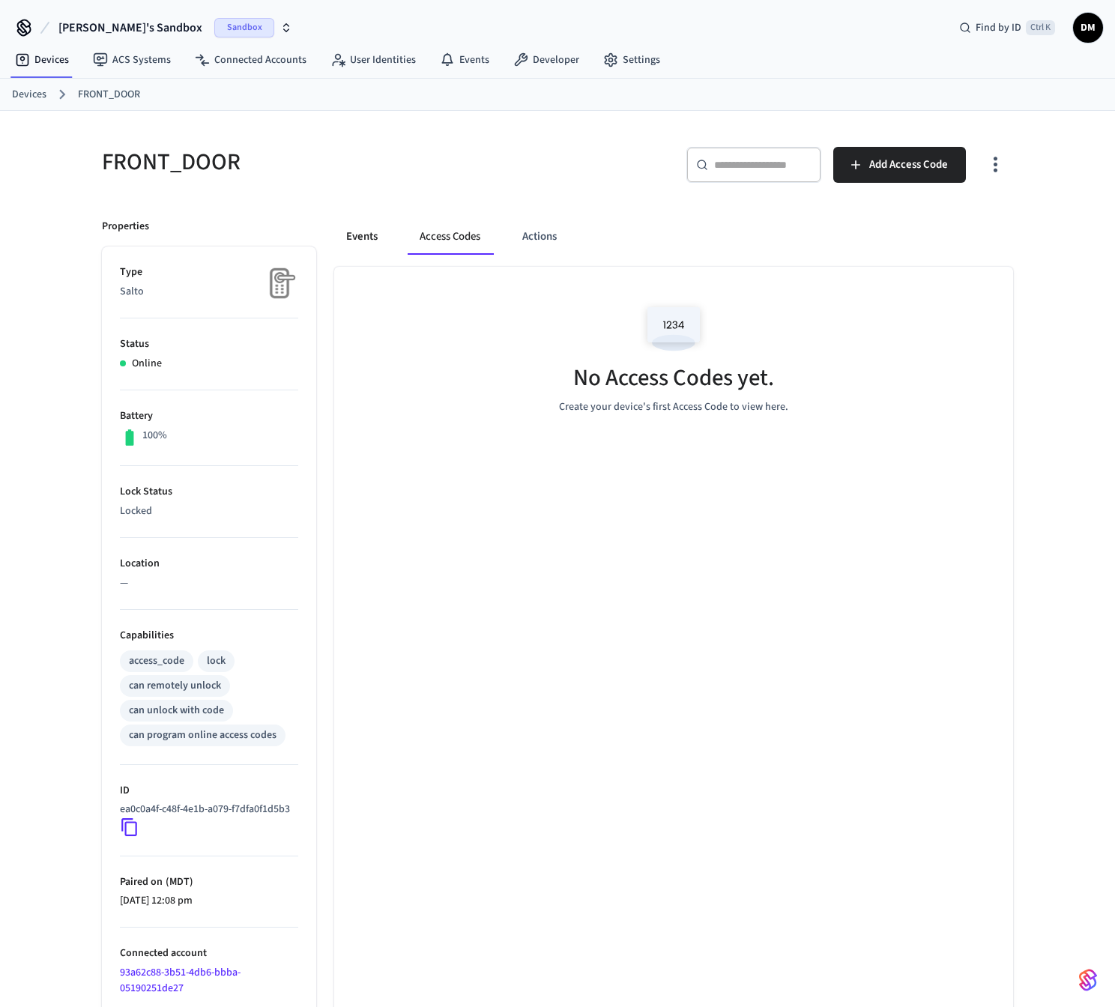
click at [384, 255] on div "Events Access Codes Actions" at bounding box center [673, 243] width 679 height 48
click at [362, 234] on button "Events" at bounding box center [361, 237] width 55 height 36
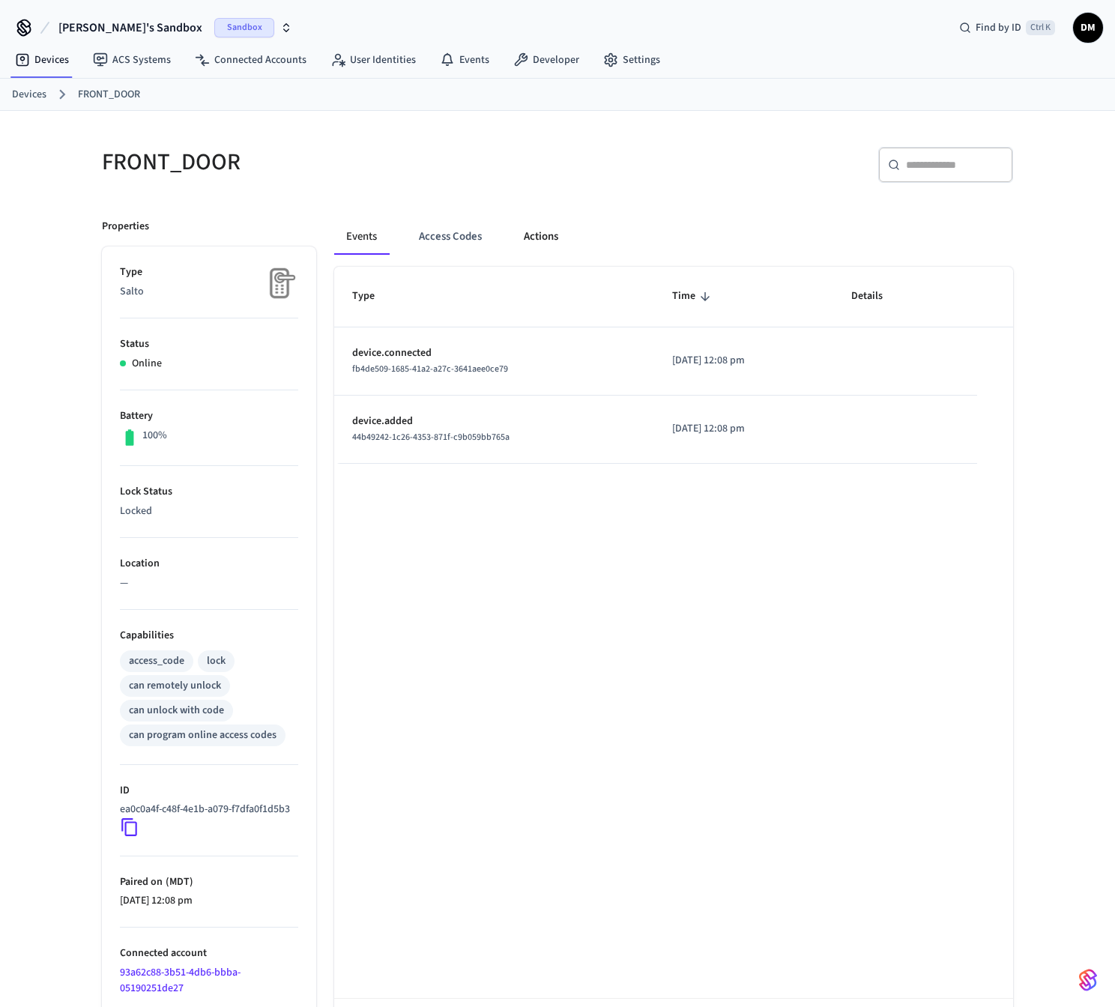
click at [550, 238] on button "Actions" at bounding box center [541, 237] width 58 height 36
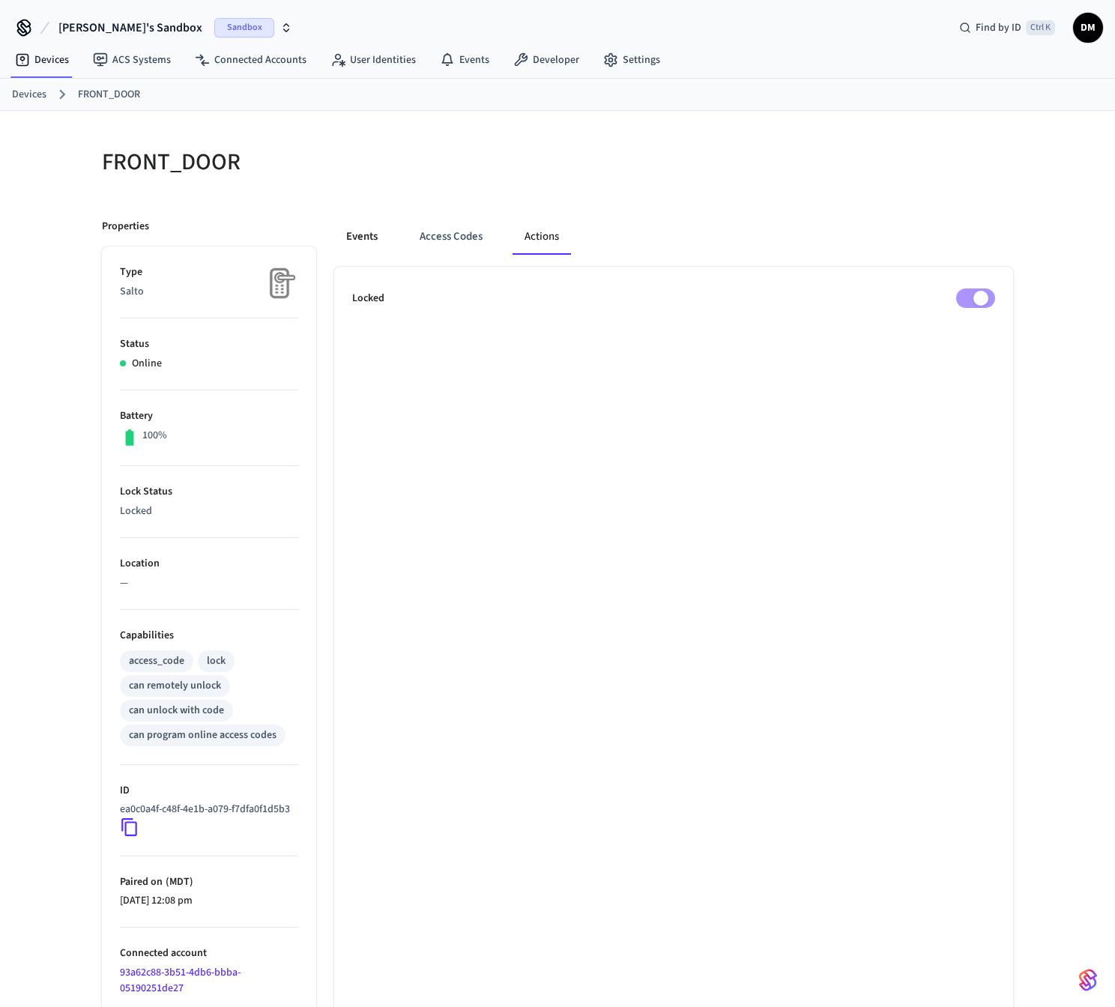
click at [369, 238] on button "Events" at bounding box center [361, 237] width 55 height 36
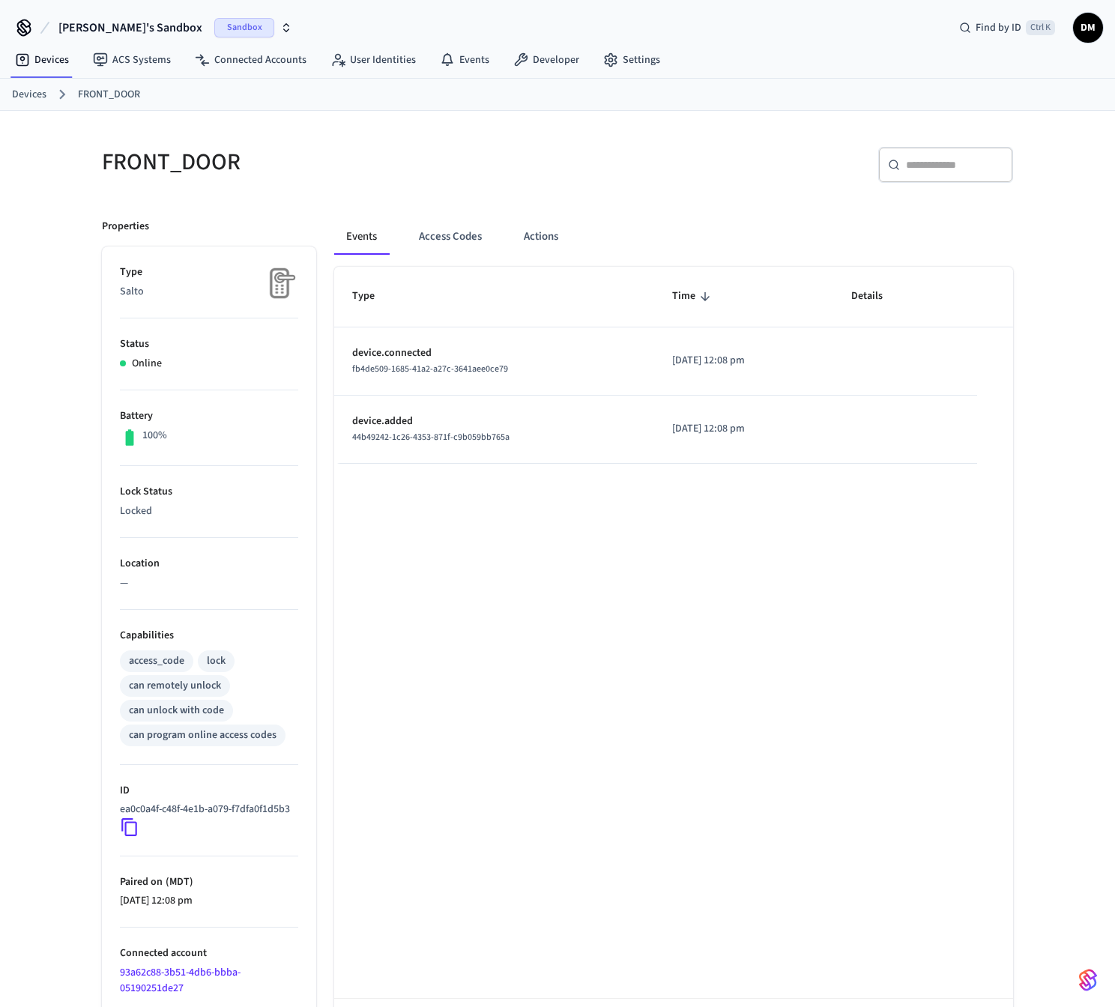
click at [523, 168] on h5 "FRONT_DOOR" at bounding box center [325, 162] width 446 height 31
click at [649, 46] on nav "Devices ACS Systems Connected Accounts User Identities Events Developer Settings" at bounding box center [337, 60] width 669 height 34
click at [641, 58] on link "Settings" at bounding box center [631, 59] width 81 height 27
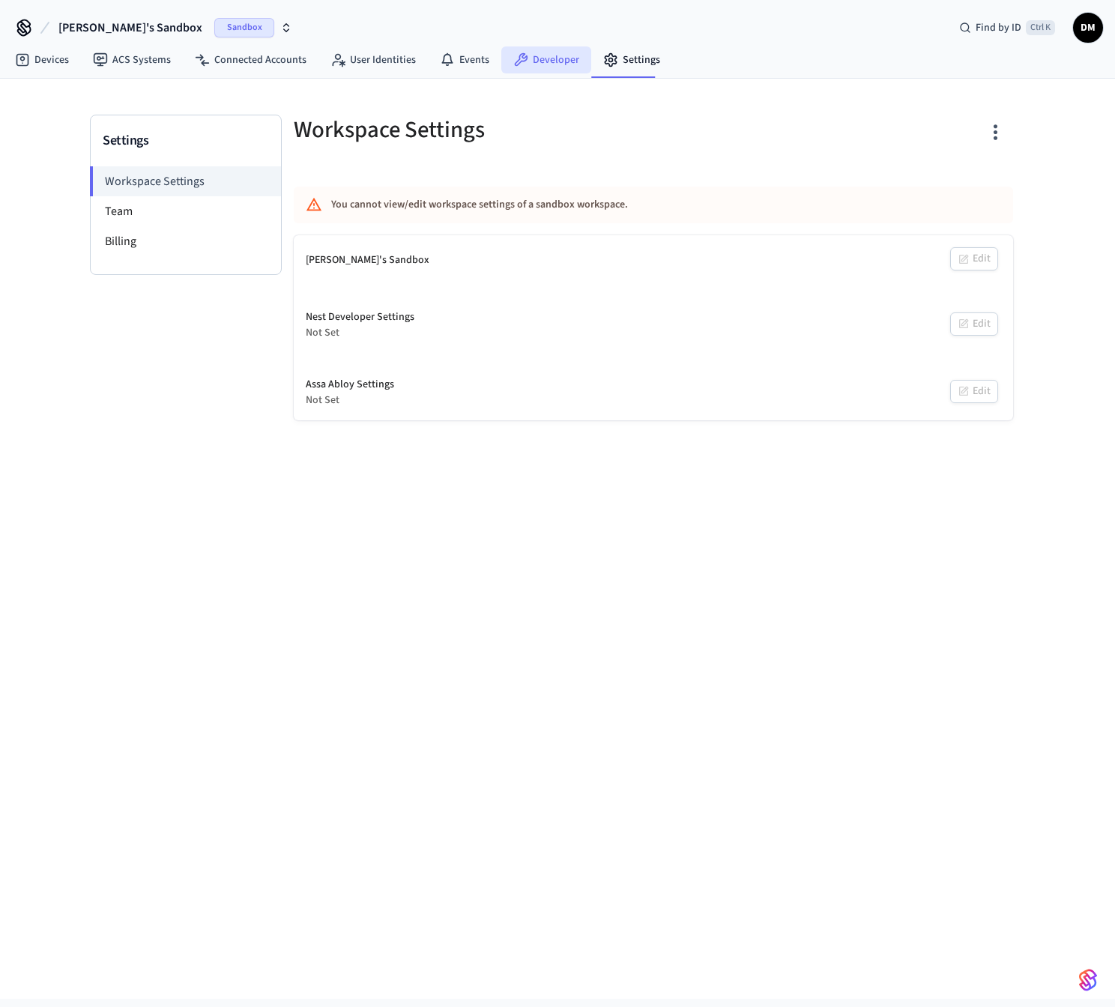
click at [572, 61] on link "Developer" at bounding box center [546, 59] width 90 height 27
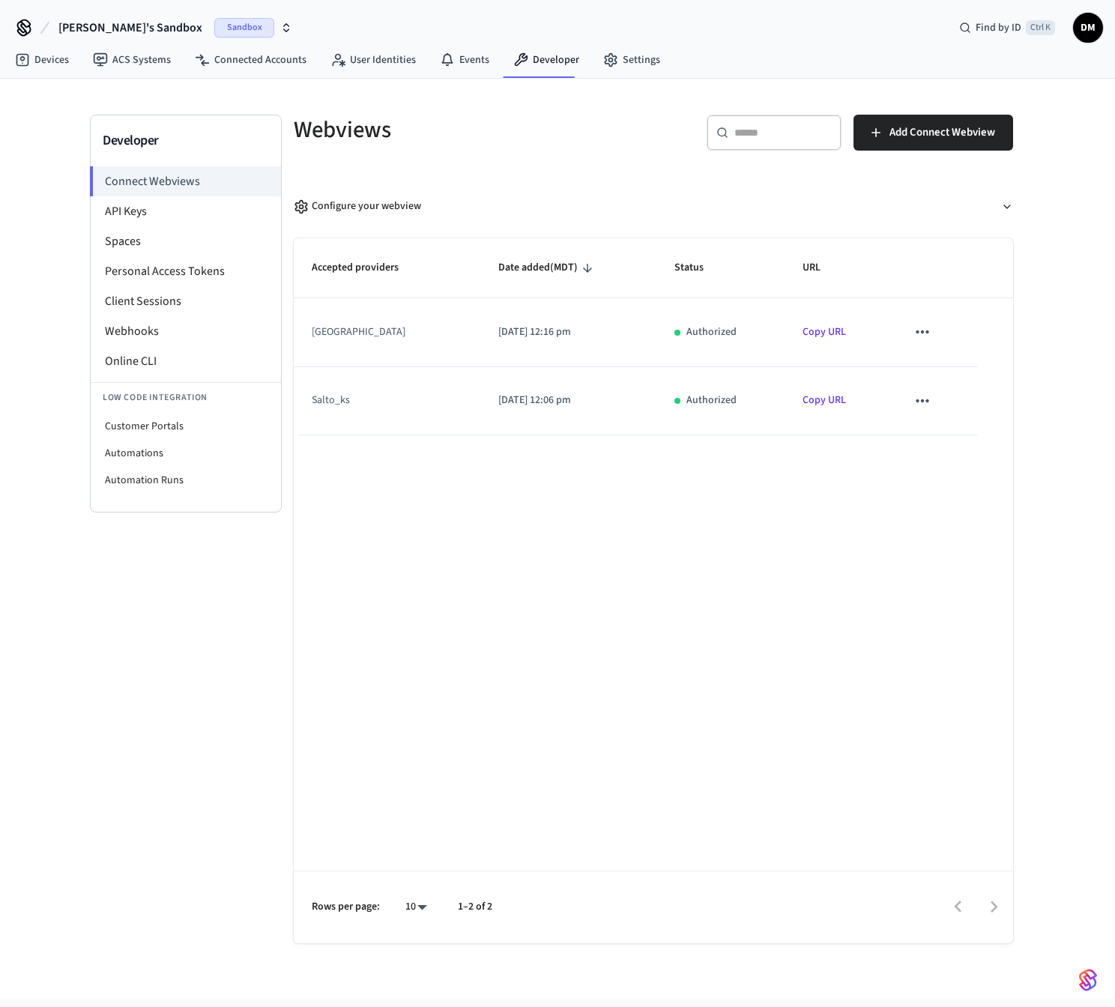
click at [637, 657] on div "Accepted providers Date added (MDT) Status URL [GEOGRAPHIC_DATA] [DATE] 12:16 p…" at bounding box center [653, 590] width 719 height 705
click at [144, 218] on li "API Keys" at bounding box center [186, 211] width 190 height 30
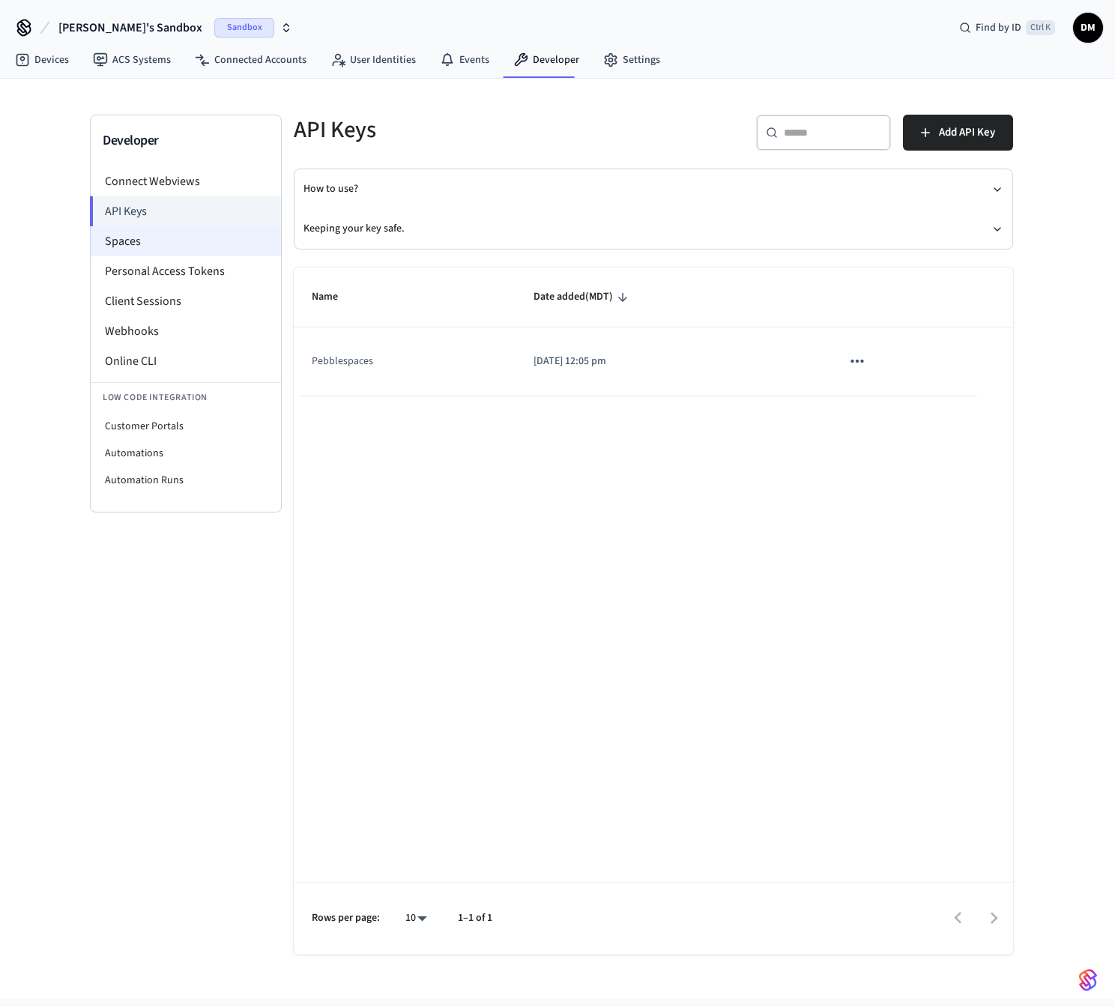
click at [159, 245] on li "Spaces" at bounding box center [186, 241] width 190 height 30
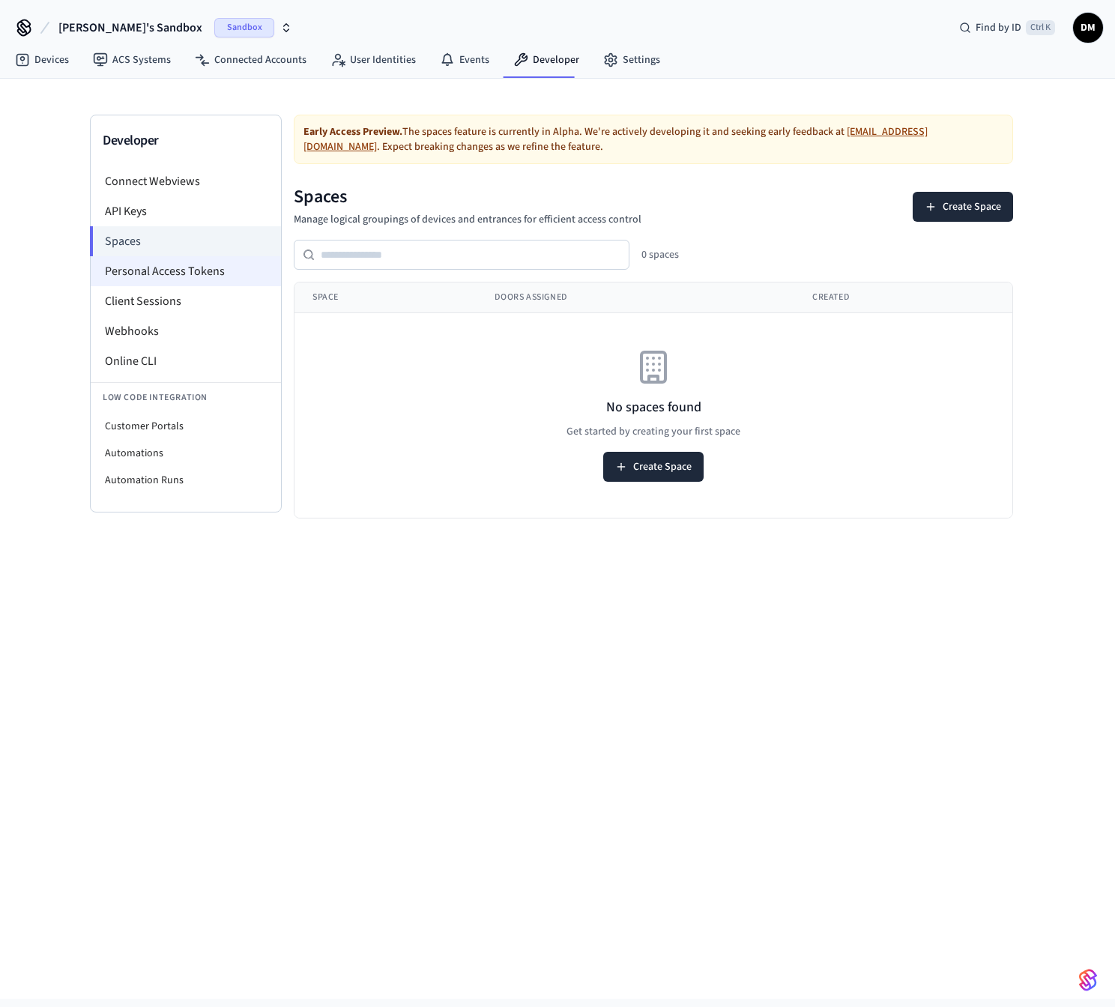
click at [160, 278] on li "Personal Access Tokens" at bounding box center [186, 271] width 190 height 30
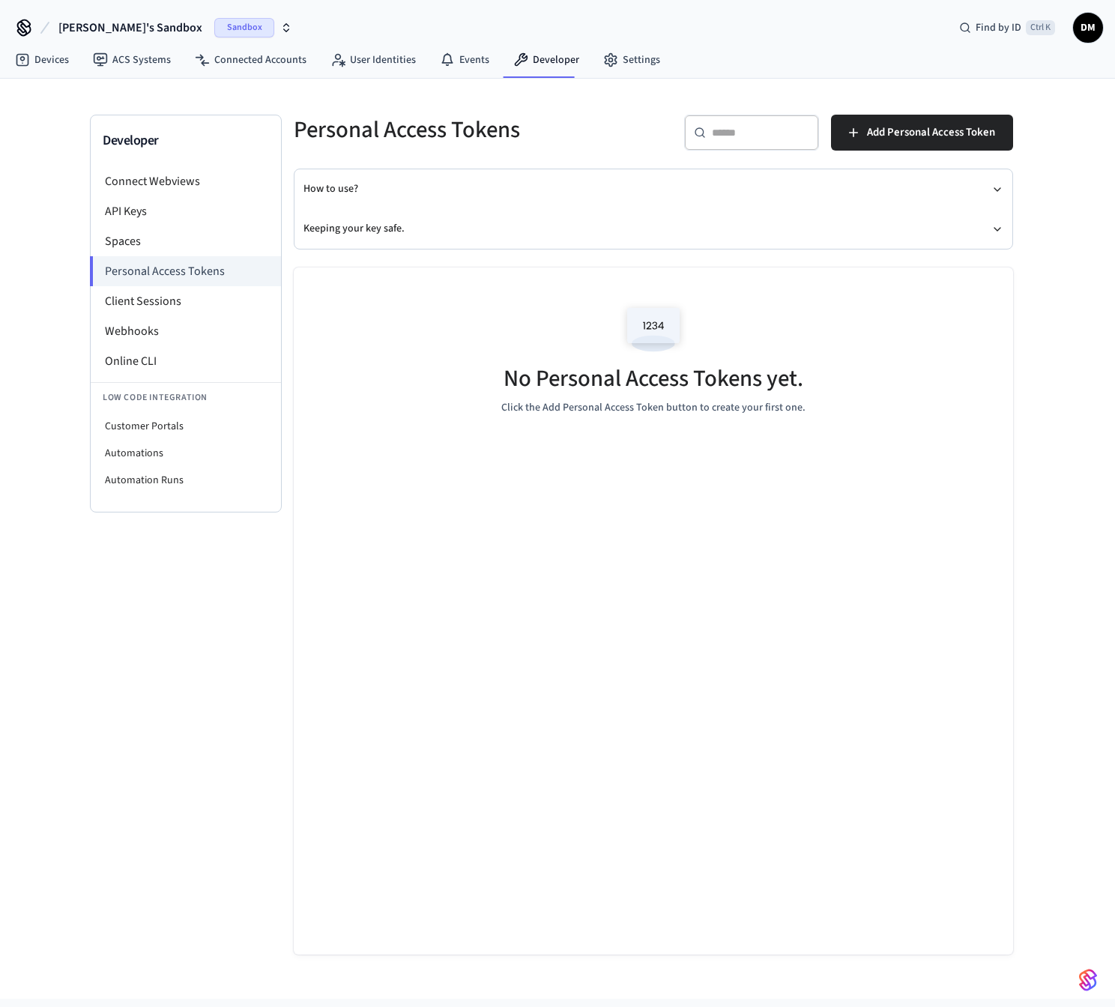
click at [128, 687] on div "Developer Connect Webviews API Keys Spaces Personal Access Tokens Client Sessio…" at bounding box center [186, 494] width 192 height 759
click at [530, 355] on div "No Personal Access Tokens yet. Click the Add Personal Access Token button to cr…" at bounding box center [653, 356] width 719 height 178
click at [61, 62] on link "Devices" at bounding box center [42, 59] width 78 height 27
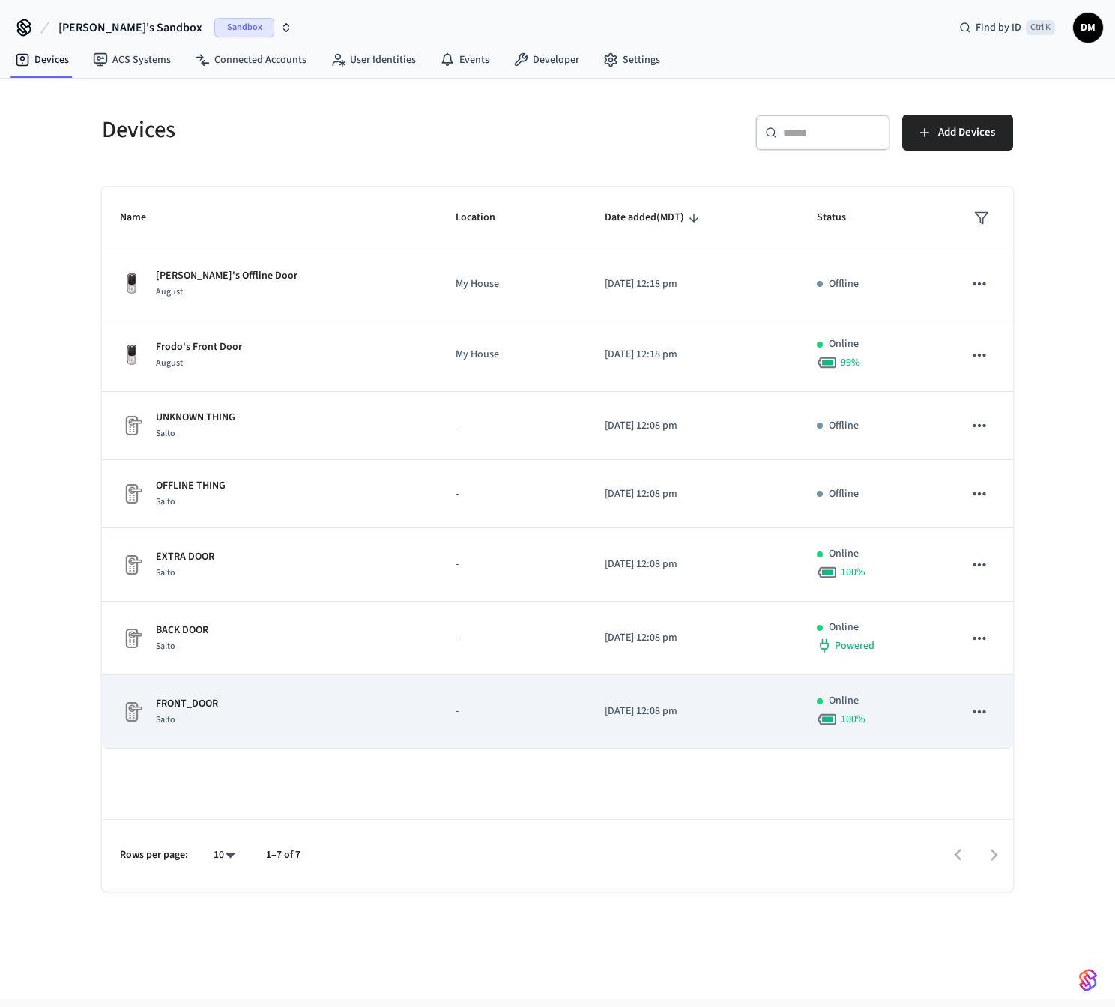
click at [231, 700] on div "FRONT_DOOR Salto" at bounding box center [270, 711] width 300 height 31
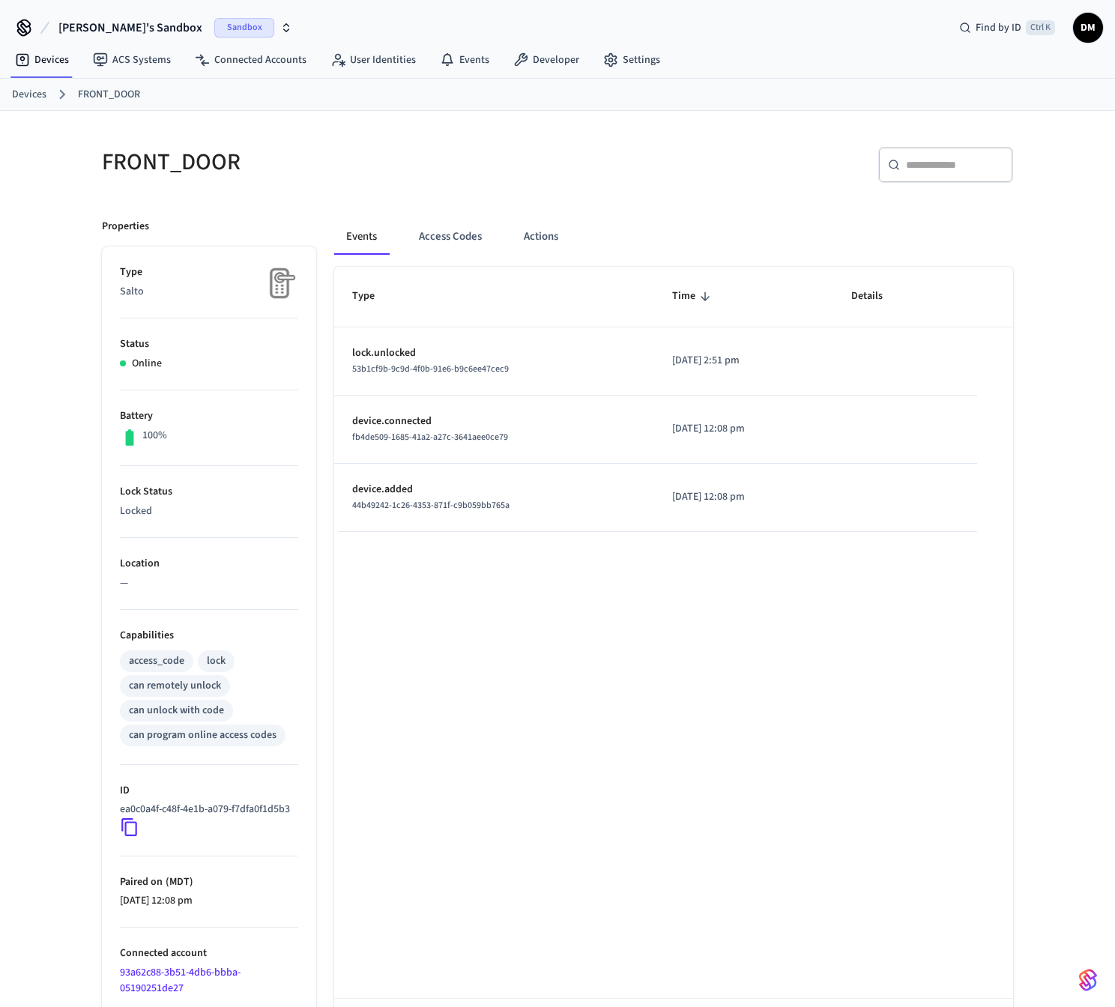
click at [457, 347] on p "lock.unlocked" at bounding box center [494, 353] width 284 height 16
click at [473, 349] on p "lock.unlocked" at bounding box center [494, 353] width 284 height 16
drag, startPoint x: 473, startPoint y: 349, endPoint x: 613, endPoint y: 354, distance: 140.1
click at [473, 348] on p "lock.unlocked" at bounding box center [494, 353] width 284 height 16
click at [743, 360] on p "[DATE] 2:51 pm" at bounding box center [744, 361] width 144 height 16
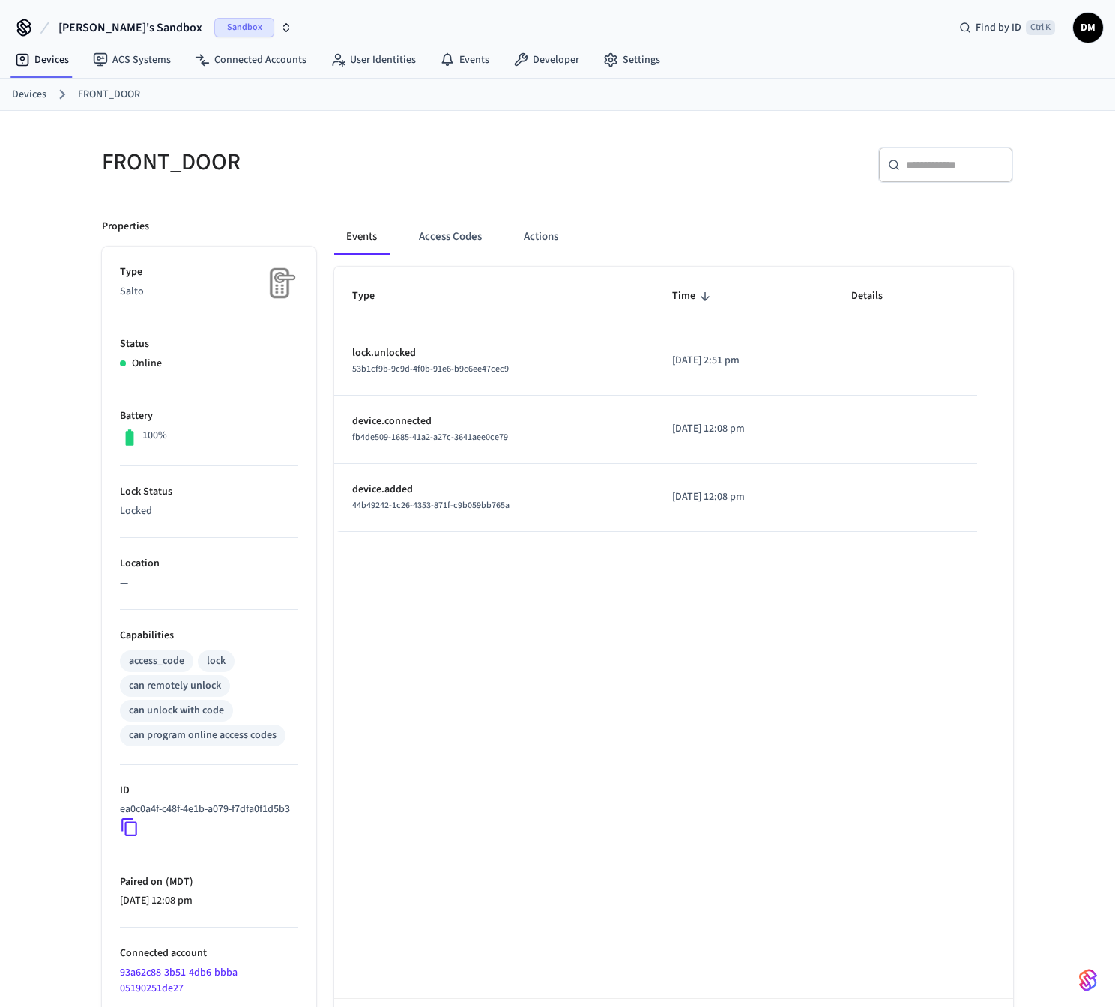
click at [881, 384] on td "sticky table" at bounding box center [905, 361] width 144 height 68
click at [828, 597] on div "Type Time Details lock.unlocked 53b1cf9b-9c9d-4f0b-91e6-b9c6ee47cec9 [DATE] 2:5…" at bounding box center [673, 669] width 679 height 804
click at [674, 823] on div "Type Time Details lock.unlocked 53b1cf9b-9c9d-4f0b-91e6-b9c6ee47cec9 [DATE] 2:5…" at bounding box center [673, 669] width 679 height 804
click at [847, 577] on div "Type Time Details lock.unlocked 53b1cf9b-9c9d-4f0b-91e6-b9c6ee47cec9 [DATE] 2:5…" at bounding box center [673, 669] width 679 height 804
click at [743, 876] on div "Type Time Details lock.unlocked 53b1cf9b-9c9d-4f0b-91e6-b9c6ee47cec9 [DATE] 2:5…" at bounding box center [673, 669] width 679 height 804
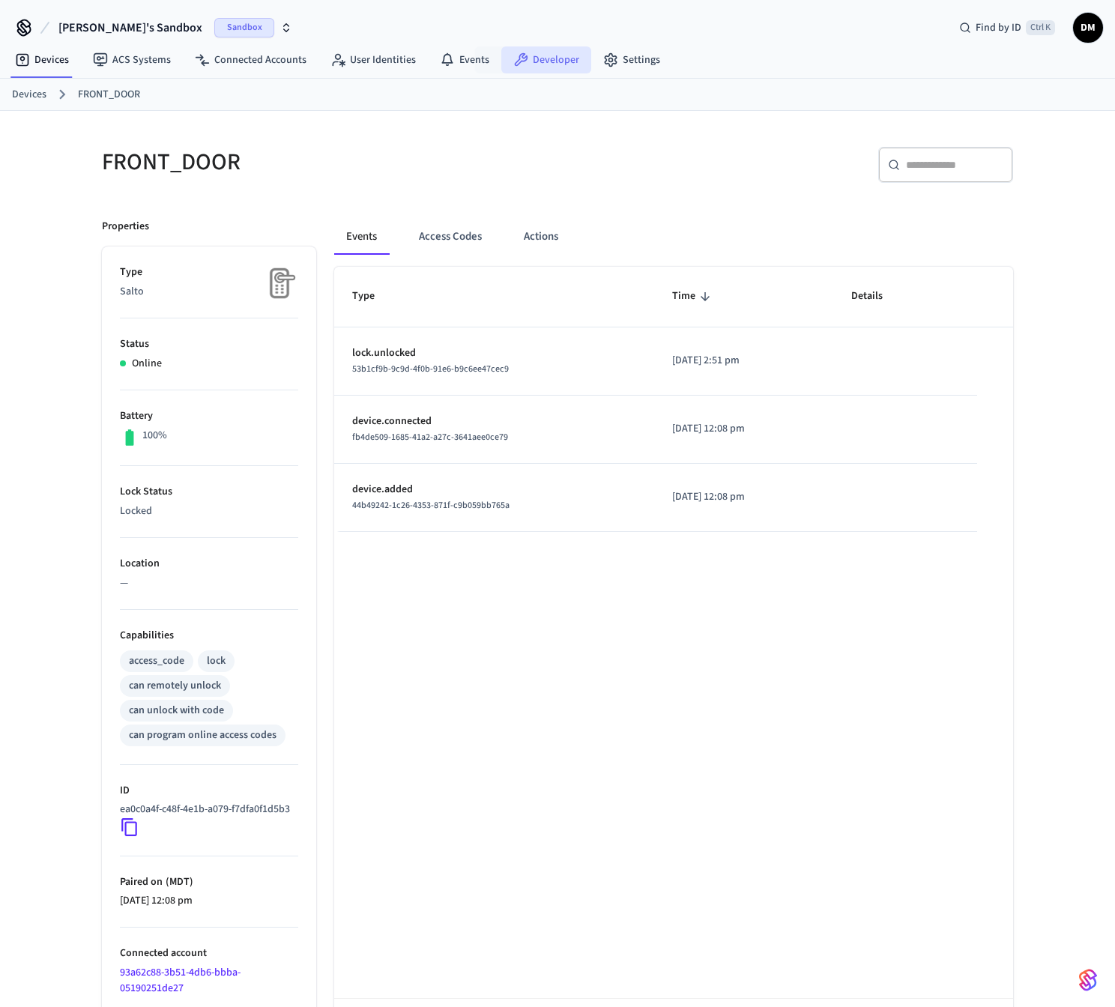
click at [550, 57] on link "Developer" at bounding box center [546, 59] width 90 height 27
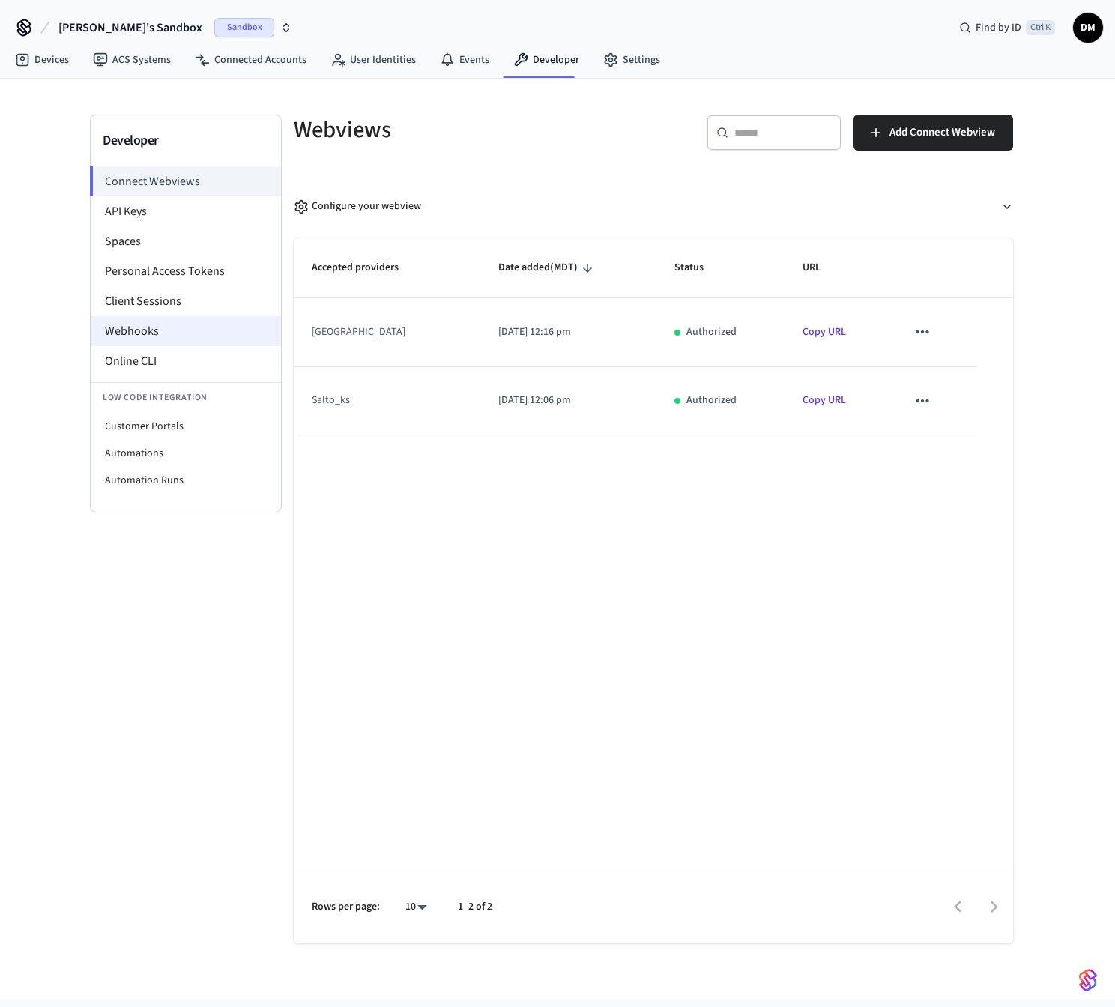
click at [164, 324] on li "Webhooks" at bounding box center [186, 331] width 190 height 30
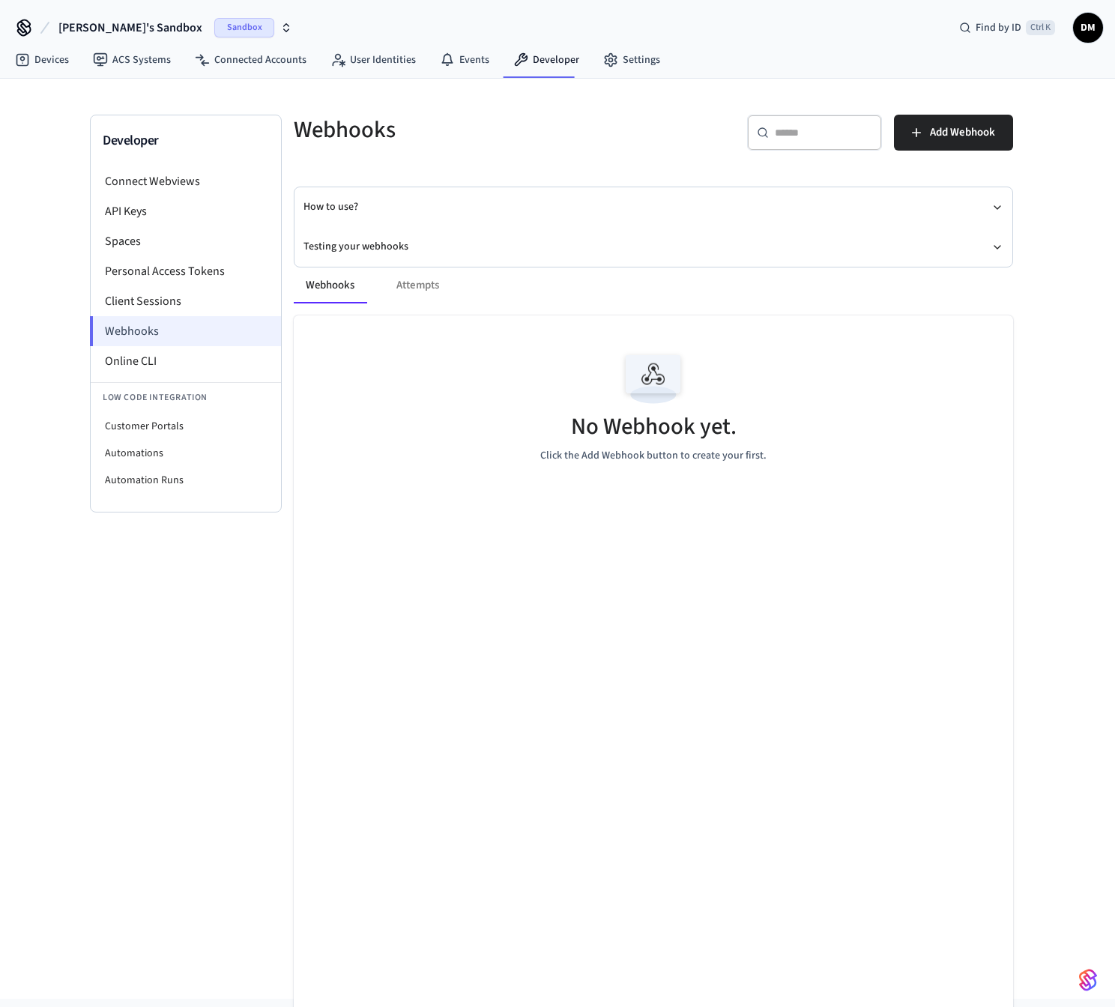
click at [180, 341] on li "Webhooks" at bounding box center [185, 331] width 191 height 30
click at [934, 128] on span "Add Webhook" at bounding box center [962, 132] width 65 height 19
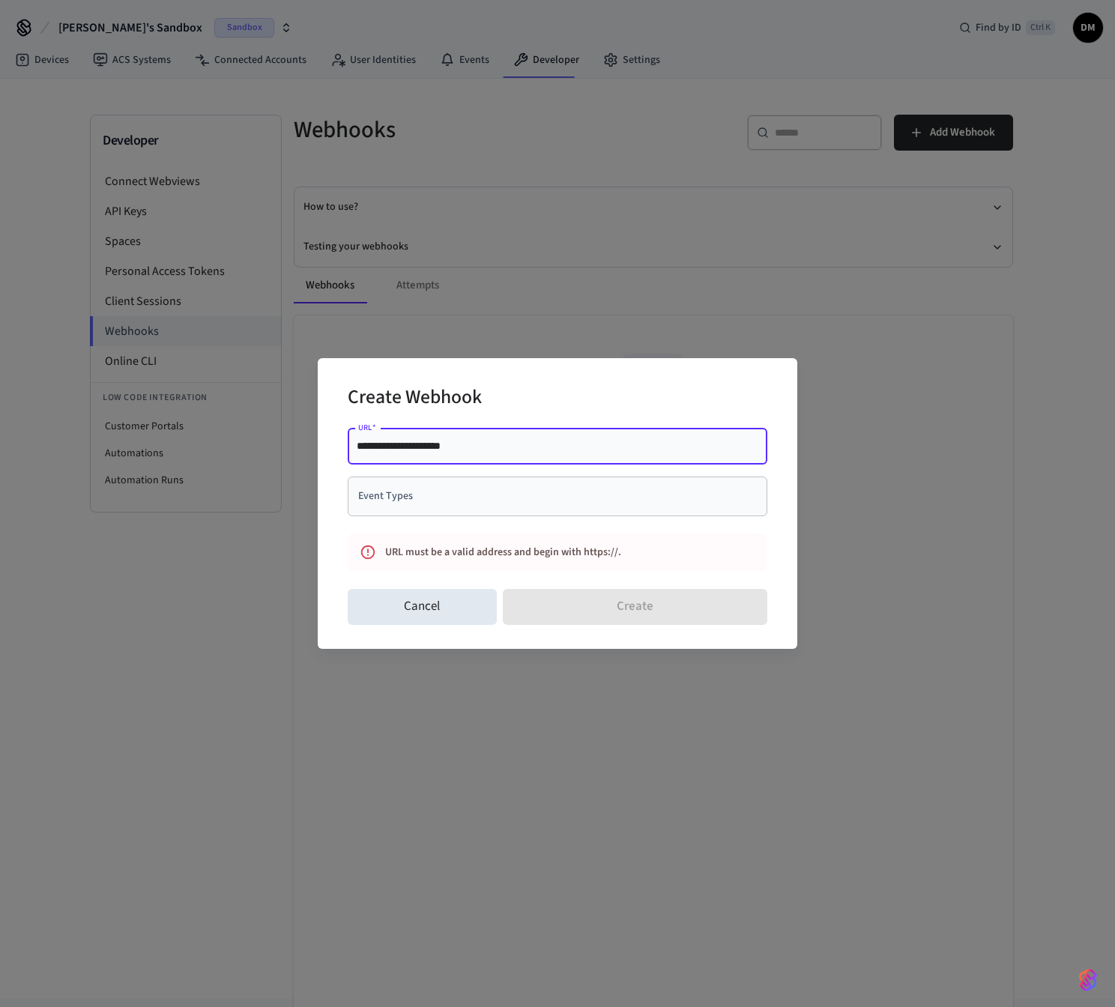
type input "**********"
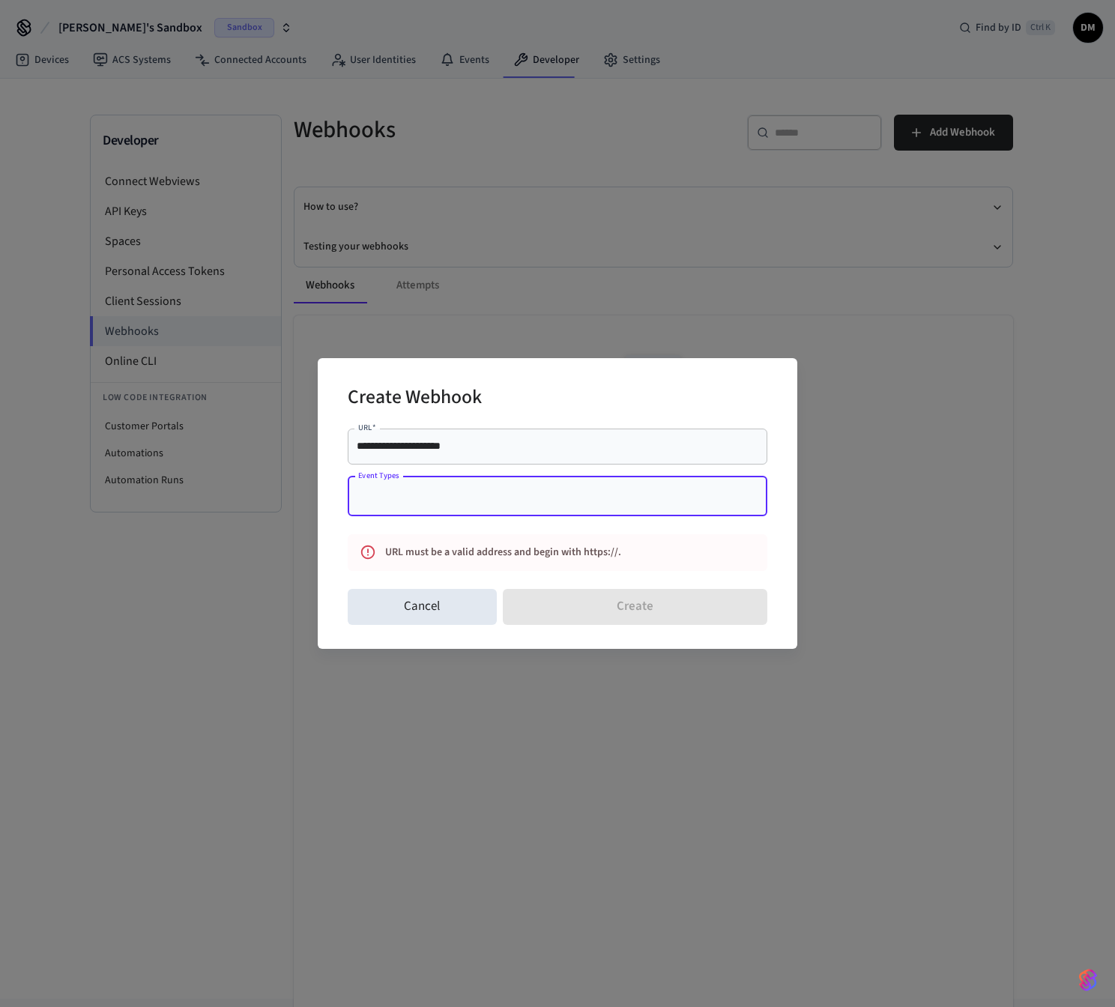
click at [176, 710] on div "**********" at bounding box center [557, 503] width 1115 height 1007
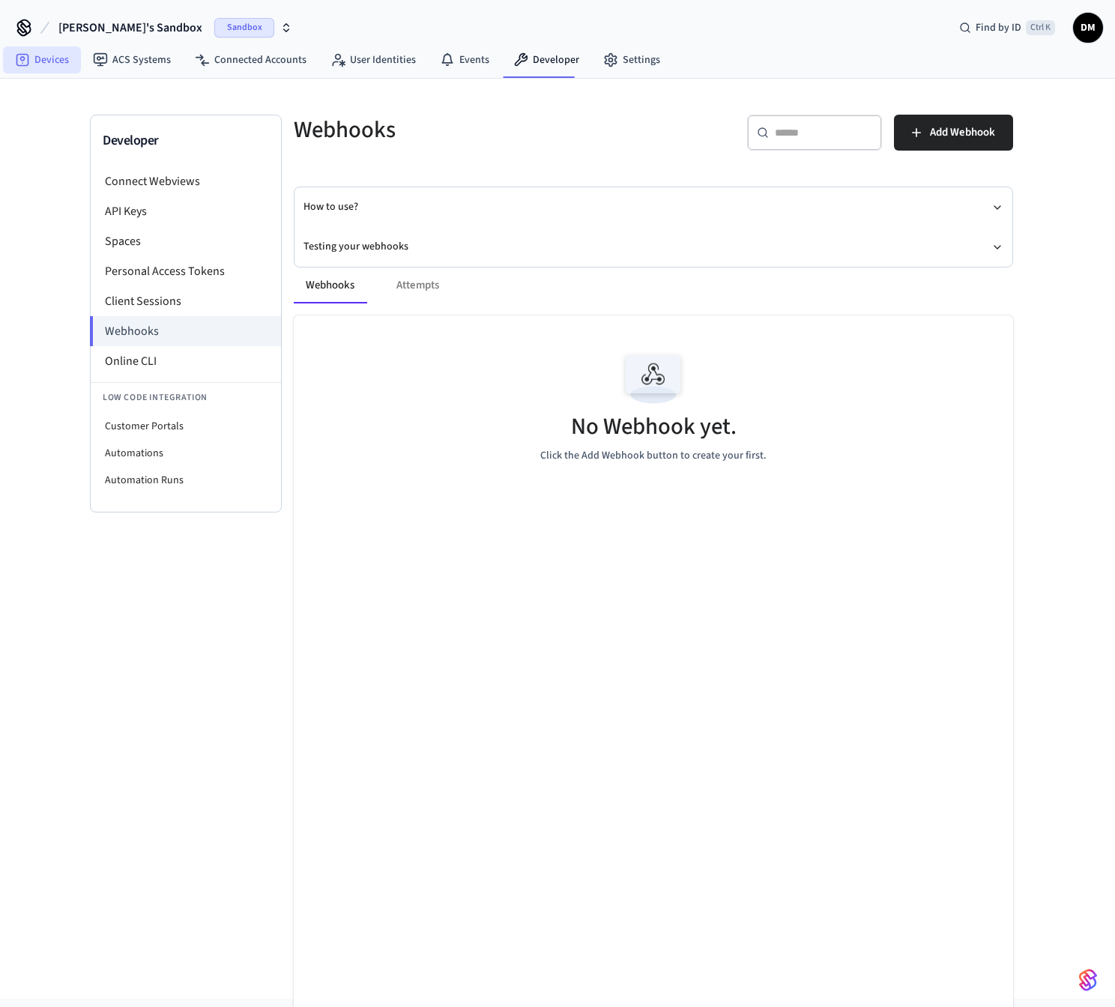
click at [47, 61] on link "Devices" at bounding box center [42, 59] width 78 height 27
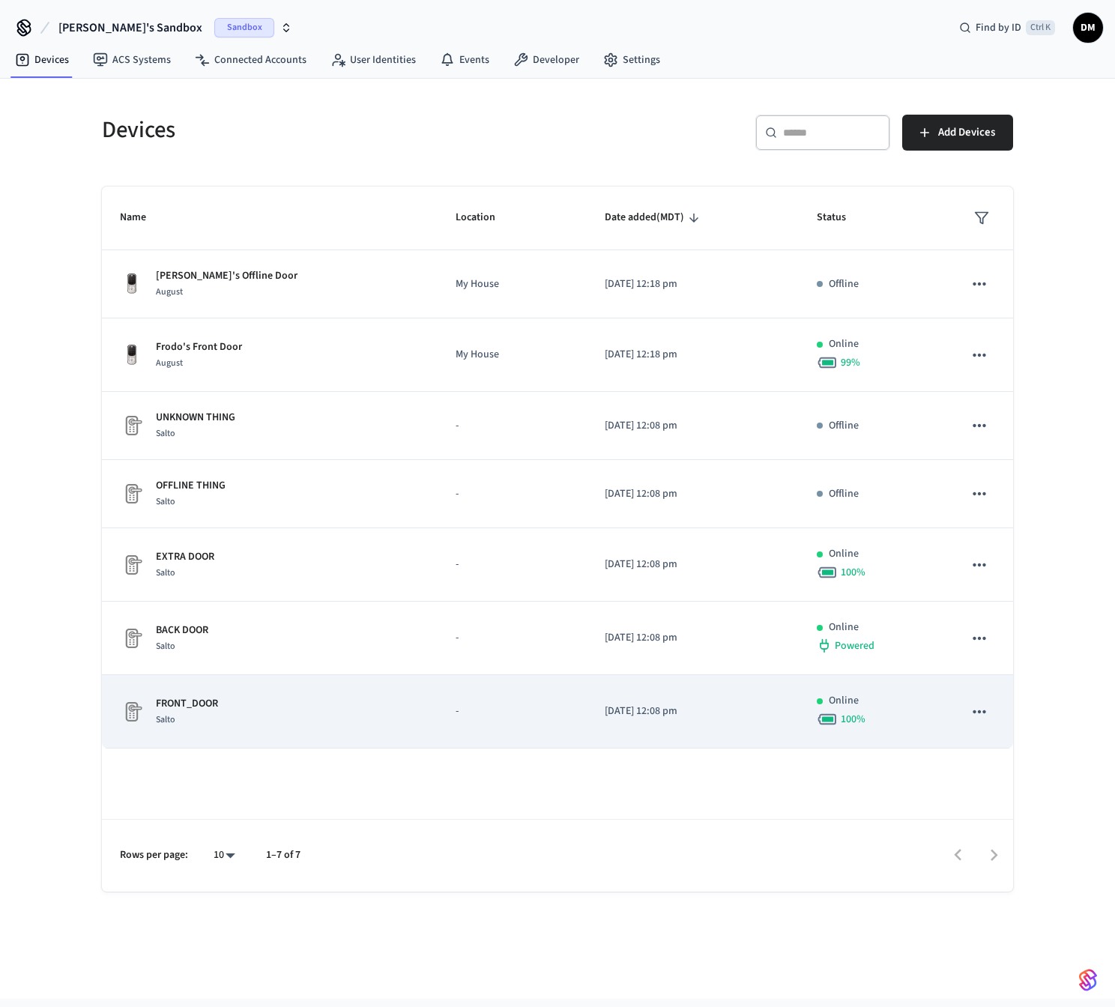
click at [222, 707] on div "FRONT_DOOR Salto" at bounding box center [270, 711] width 300 height 31
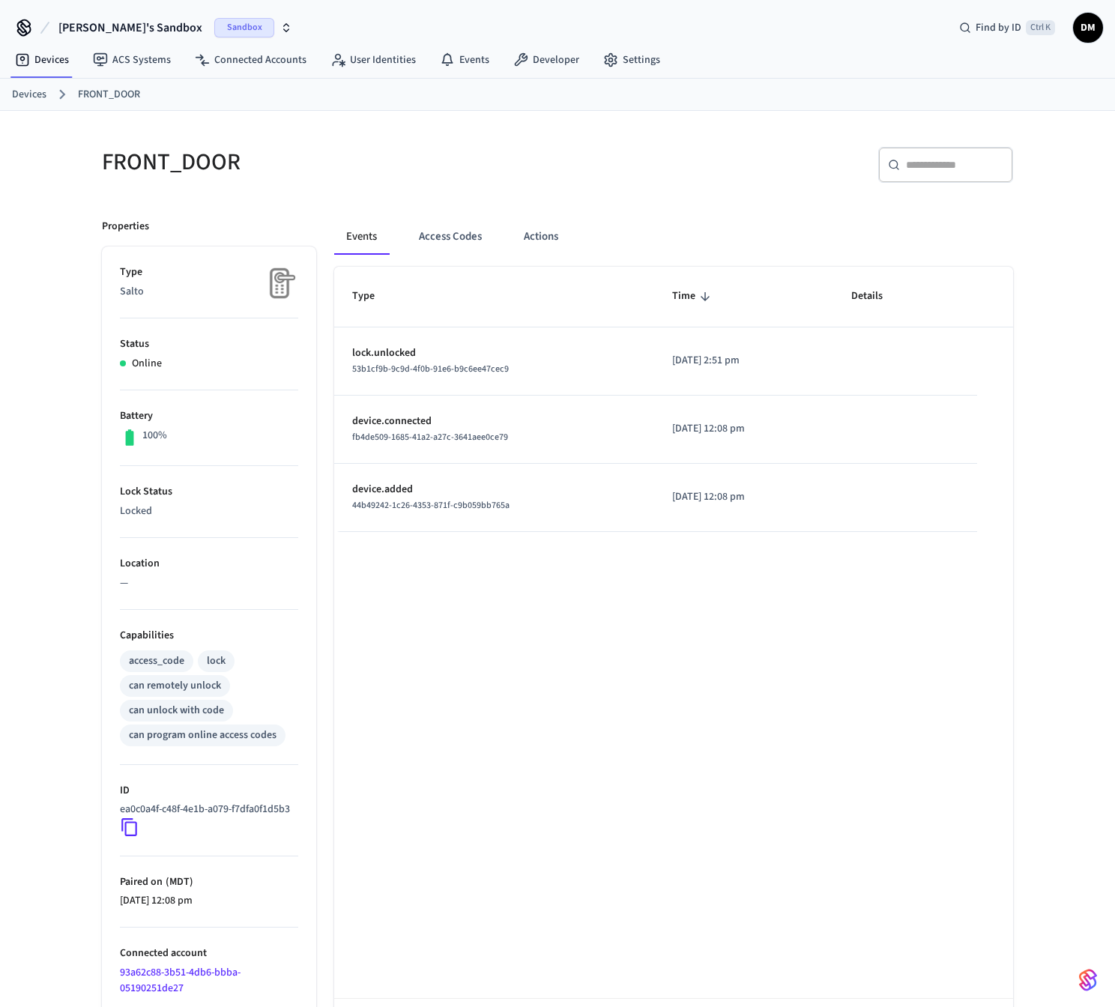
click at [610, 755] on div "Type Time Details lock.unlocked 53b1cf9b-9c9d-4f0b-91e6-b9c6ee47cec9 [DATE] 2:5…" at bounding box center [673, 669] width 679 height 804
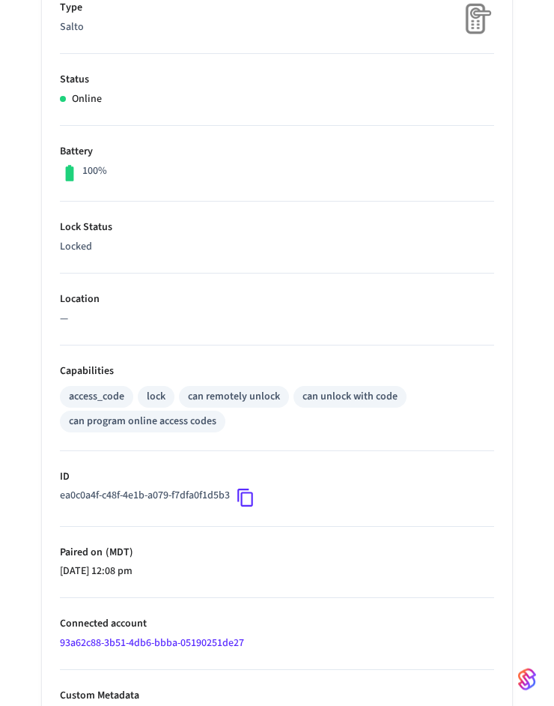
scroll to position [256, 0]
click at [147, 254] on p "Locked" at bounding box center [277, 248] width 434 height 16
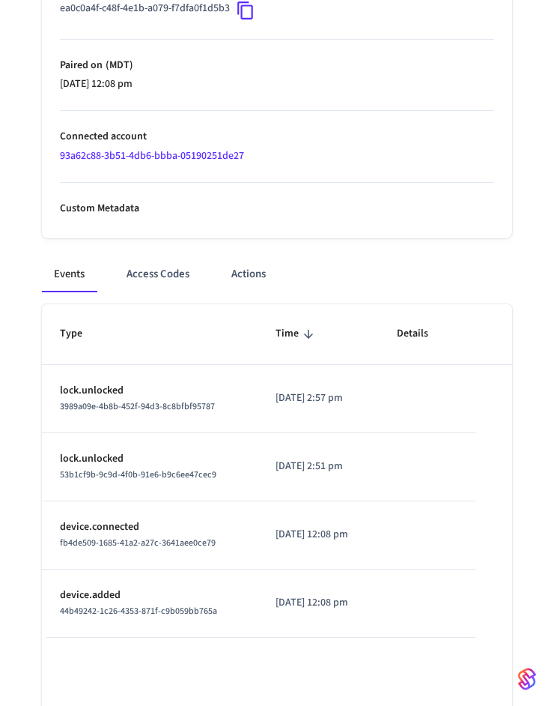
scroll to position [747, 0]
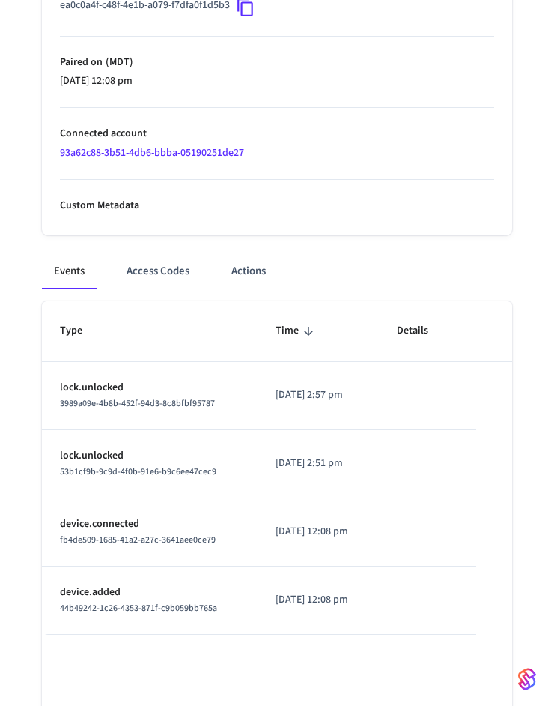
click at [375, 425] on td "[DATE] 2:57 pm" at bounding box center [318, 396] width 121 height 68
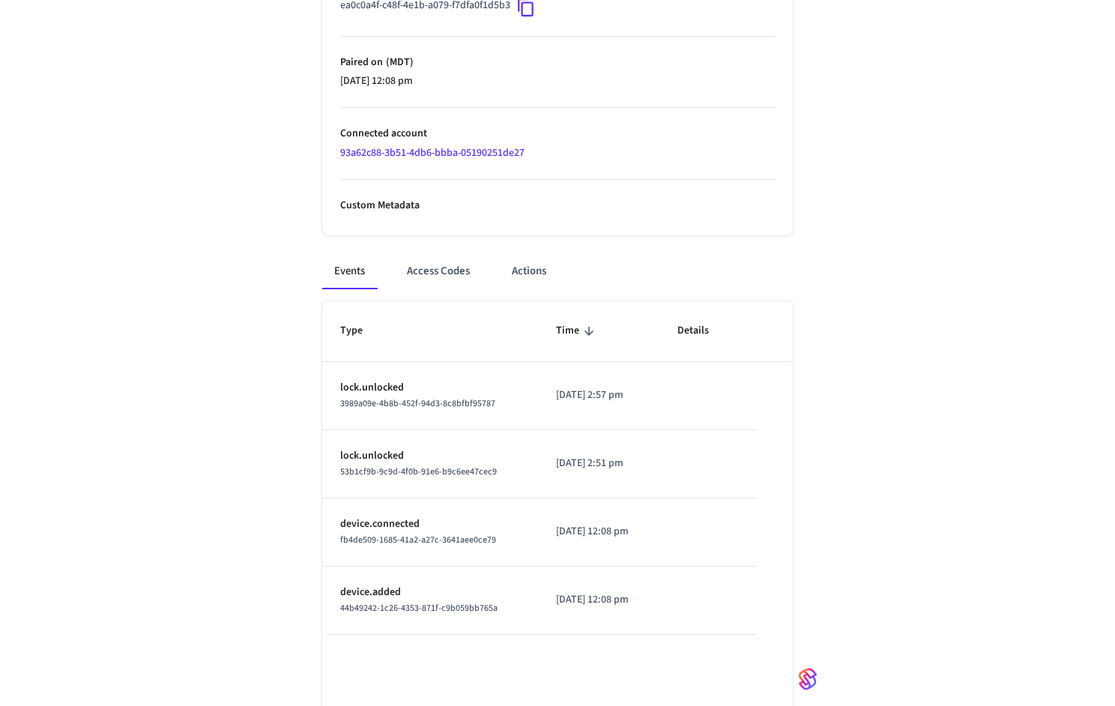
scroll to position [381, 0]
